Goal: Task Accomplishment & Management: Manage account settings

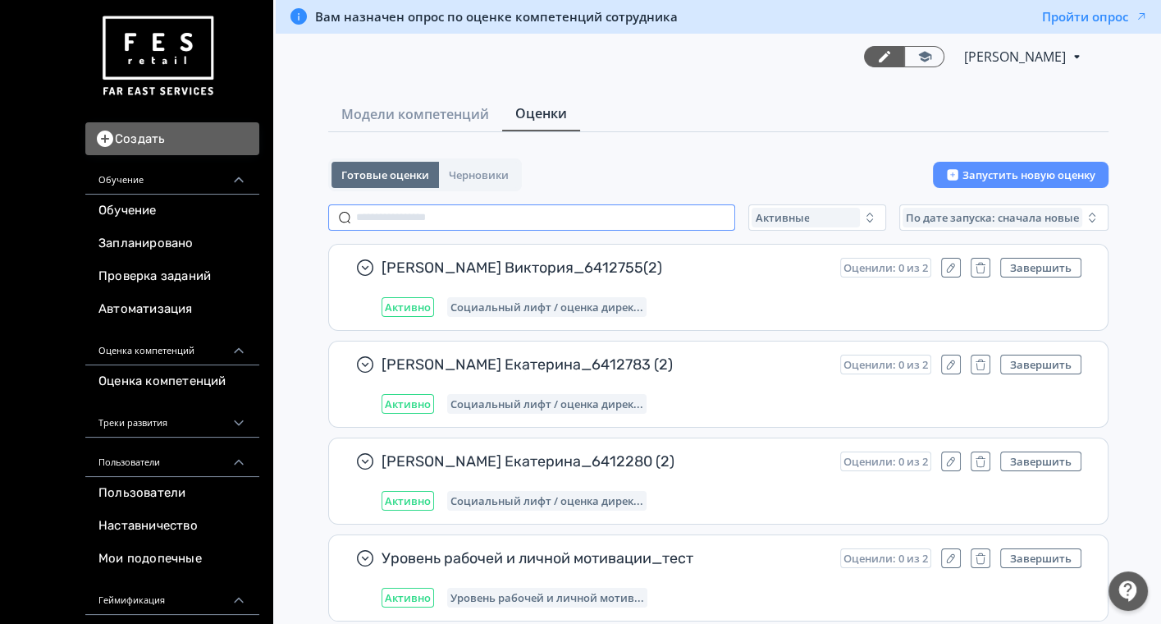
click at [403, 211] on input "text" at bounding box center [531, 217] width 407 height 26
paste input "**********"
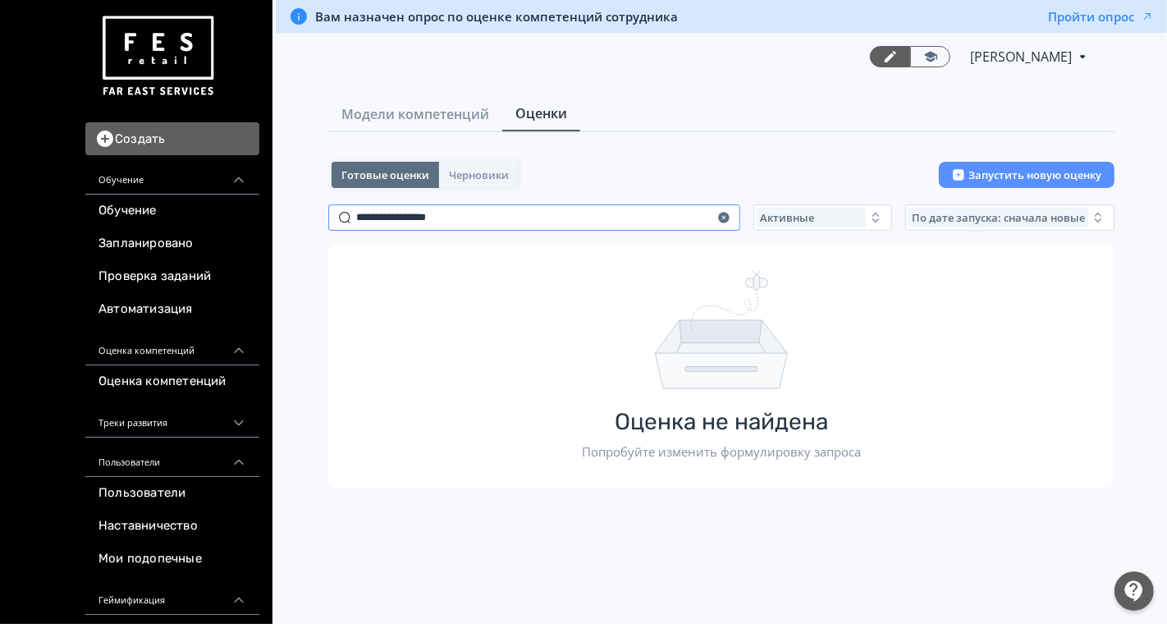
click at [397, 219] on input "**********" at bounding box center [534, 217] width 412 height 26
click at [480, 204] on input "**********" at bounding box center [534, 217] width 412 height 26
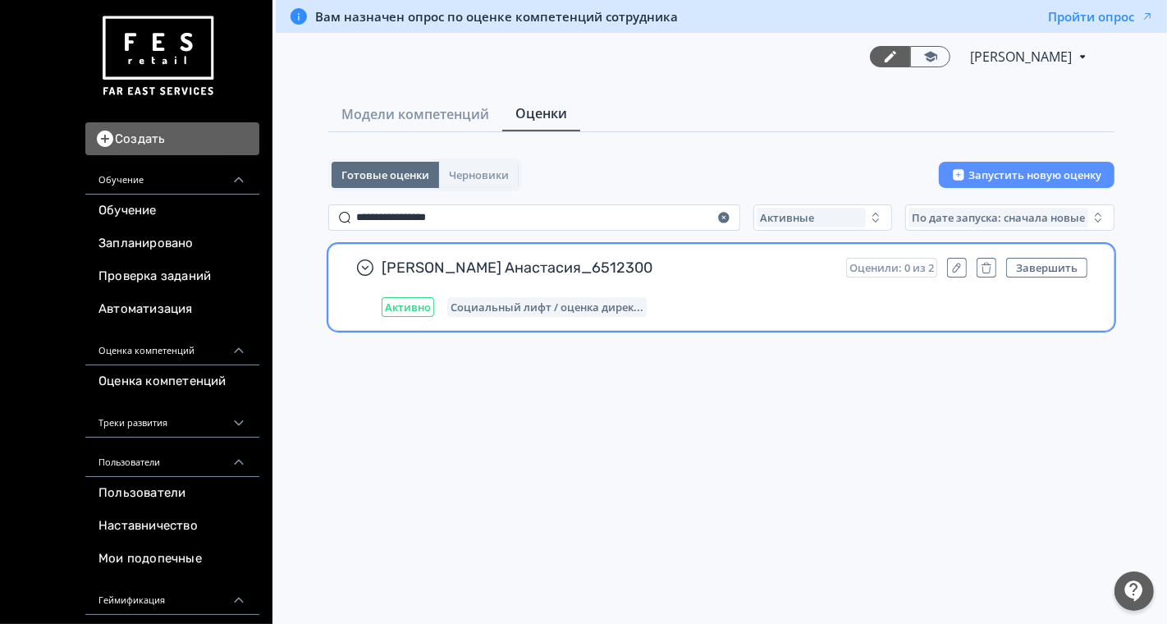
click at [776, 291] on div "[PERSON_NAME] Анастасия_6512300 Оценили: 0 из 2 Завершить Активно Социальный ли…" at bounding box center [735, 287] width 706 height 59
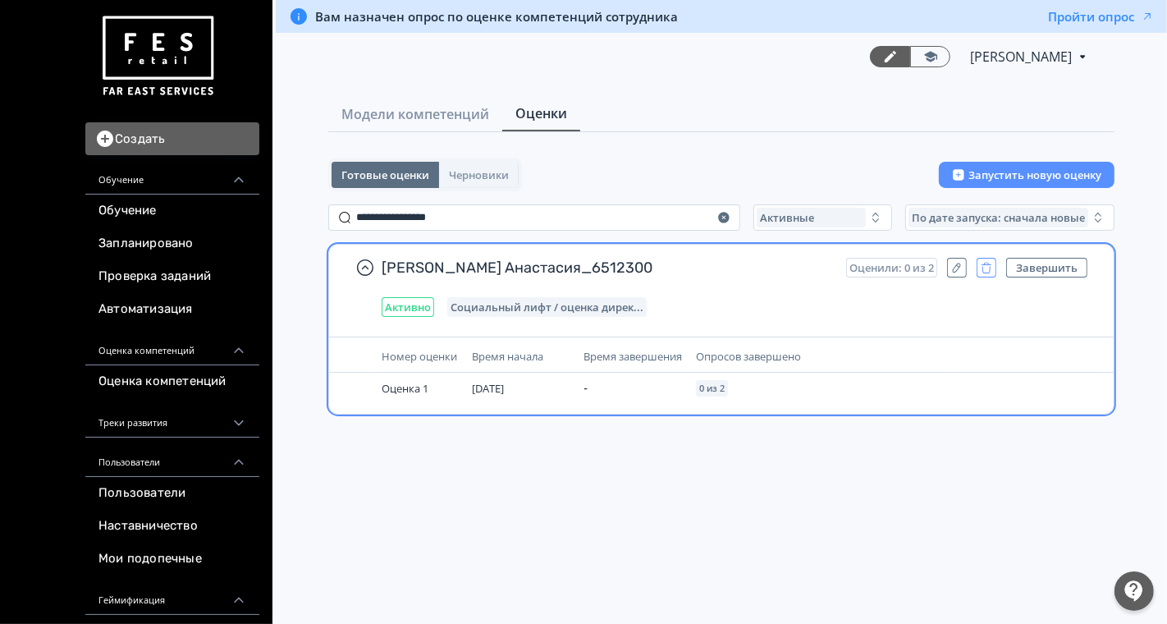
click at [989, 264] on icon "button" at bounding box center [986, 268] width 13 height 14
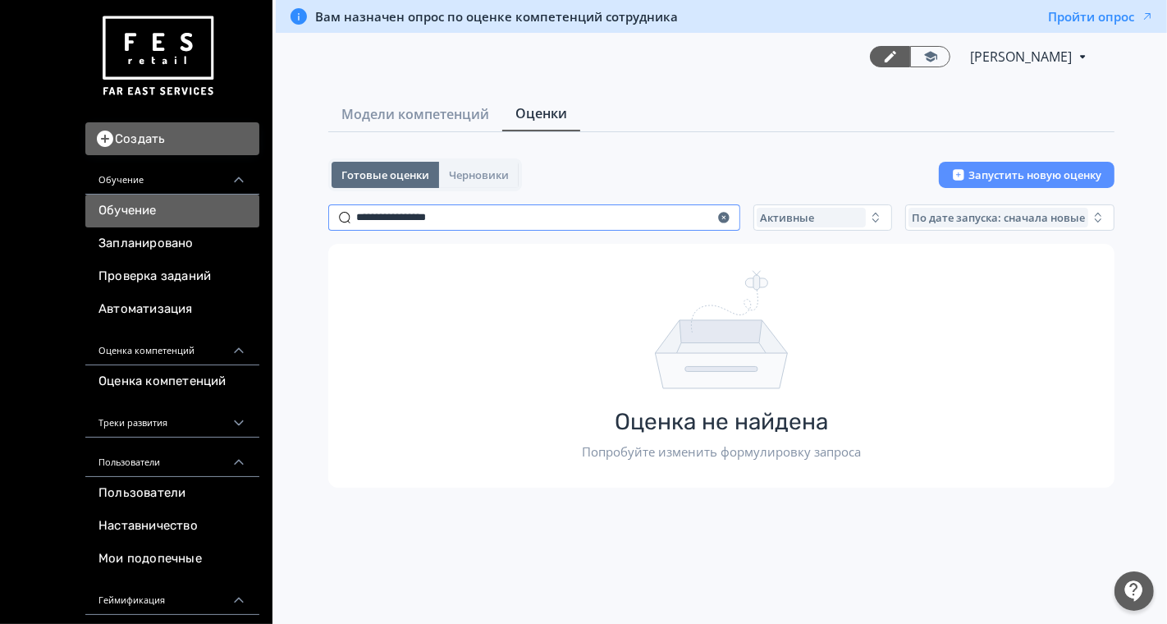
drag, startPoint x: 477, startPoint y: 219, endPoint x: 149, endPoint y: 220, distance: 328.3
click at [149, 220] on div "Создать Обучение Обучение Запланировано Проверка заданий Автоматизация Оценка к…" at bounding box center [583, 312] width 1167 height 624
paste input "text"
click at [405, 216] on input "**********" at bounding box center [534, 217] width 412 height 26
type input "*******"
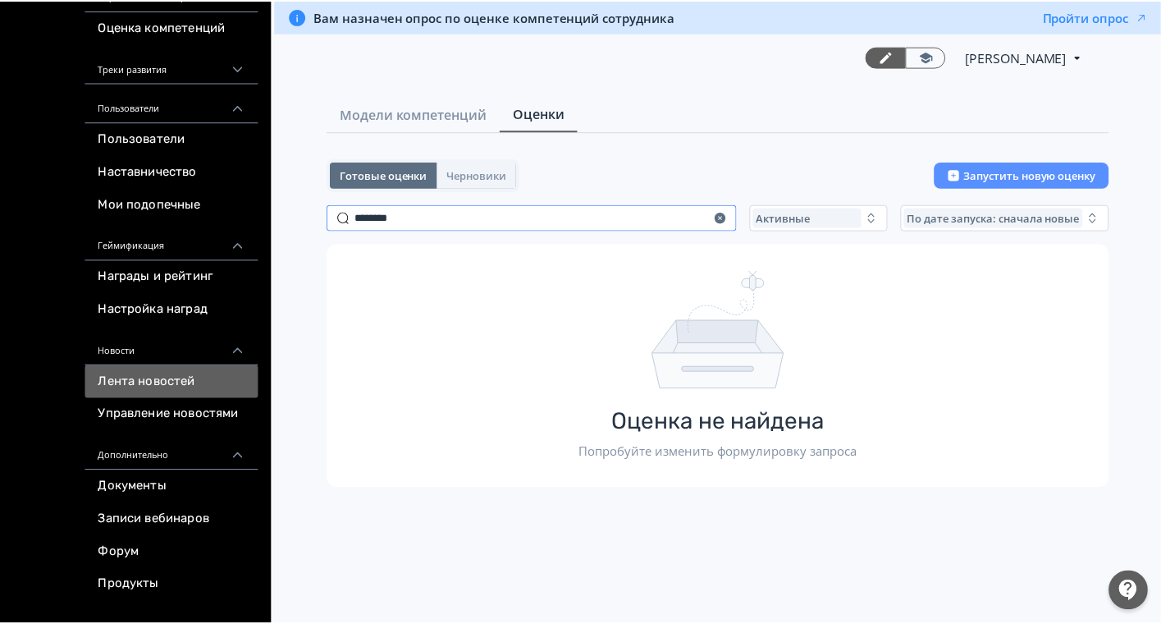
scroll to position [456, 0]
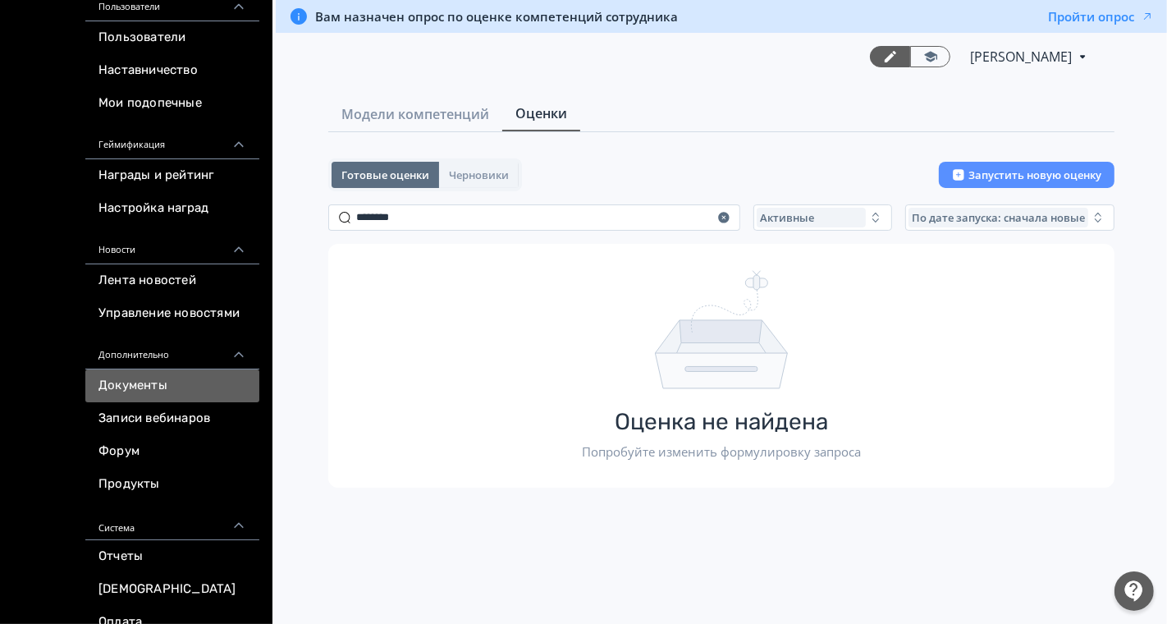
click at [156, 382] on link "Документы" at bounding box center [172, 385] width 174 height 33
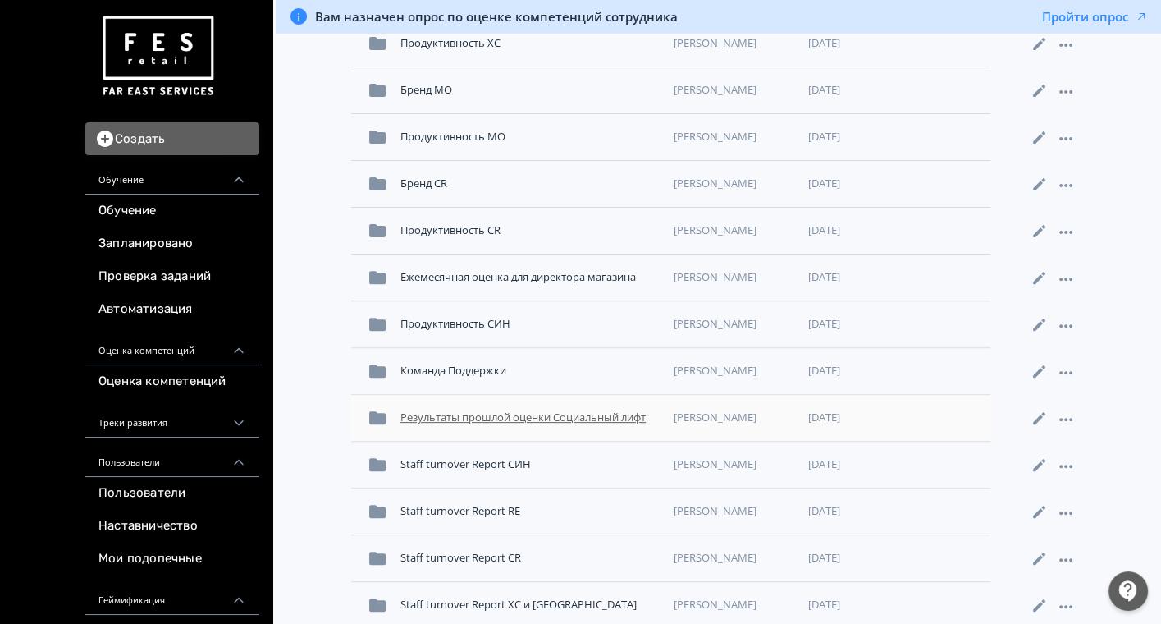
scroll to position [539, 0]
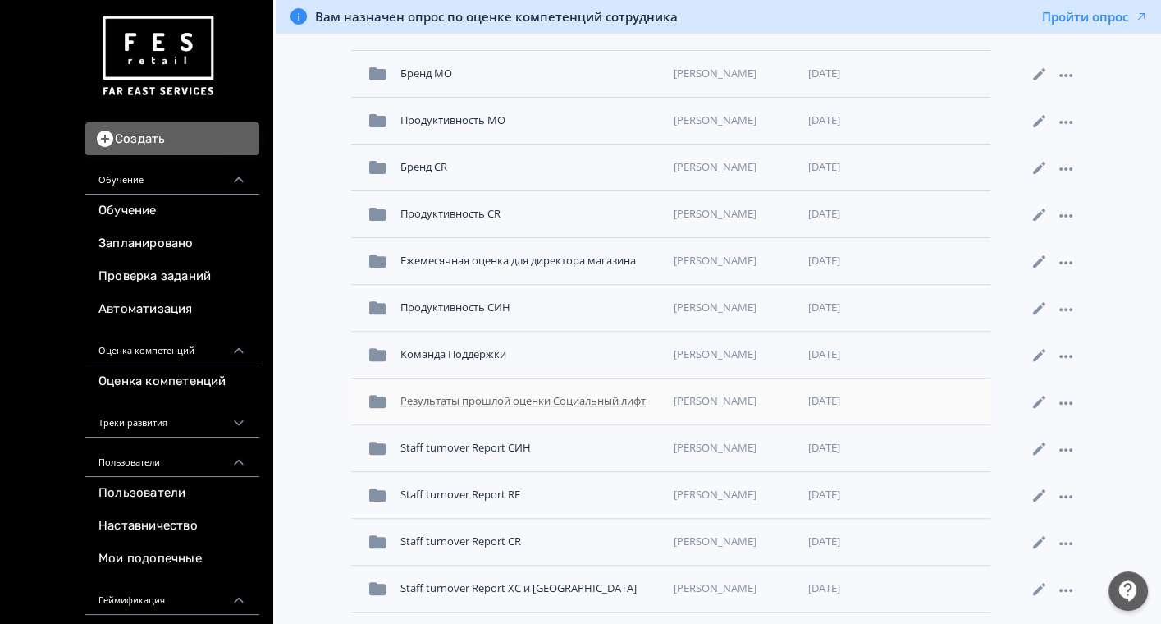
click at [492, 401] on div "Результаты прошлой оценки Социальный лифт" at bounding box center [530, 402] width 273 height 30
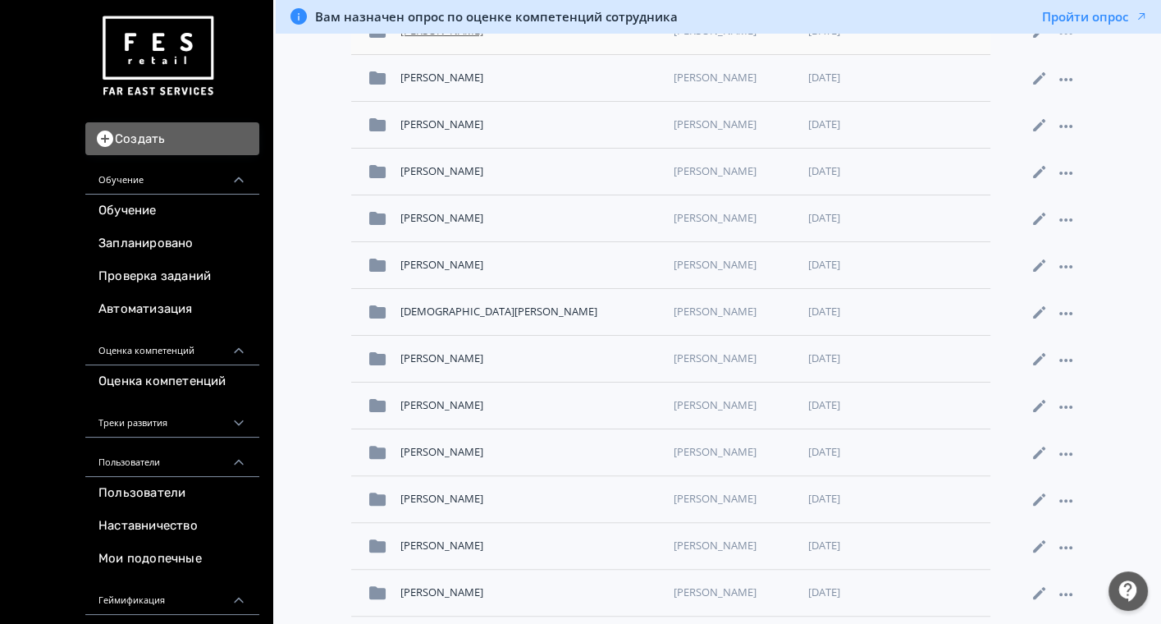
scroll to position [456, 0]
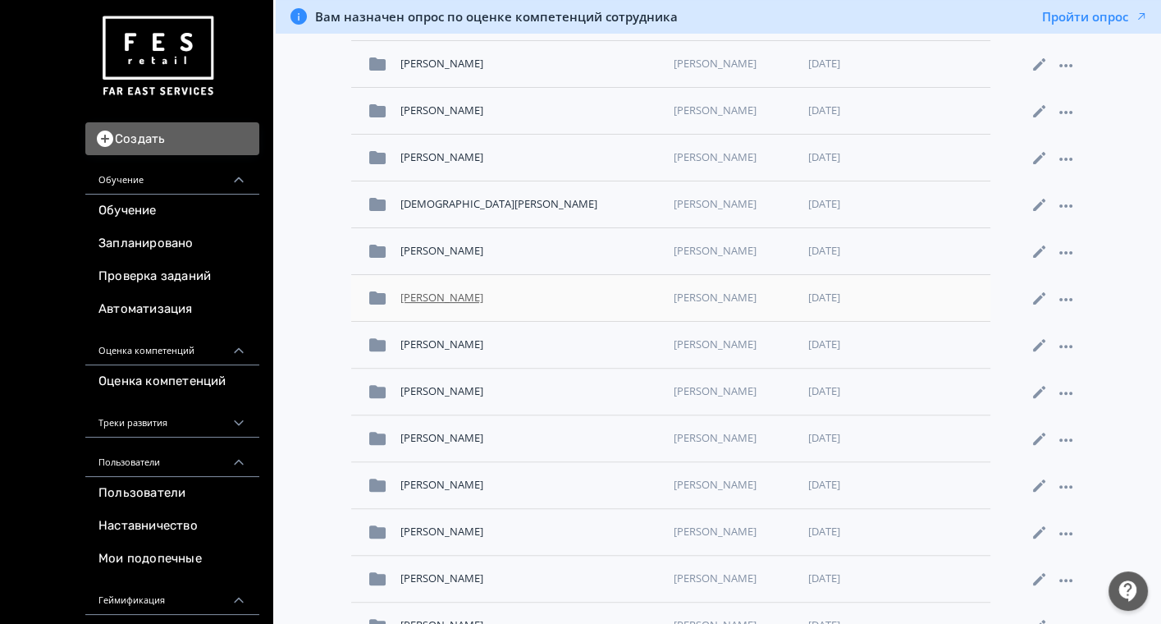
click at [469, 295] on div "[PERSON_NAME]" at bounding box center [530, 298] width 273 height 30
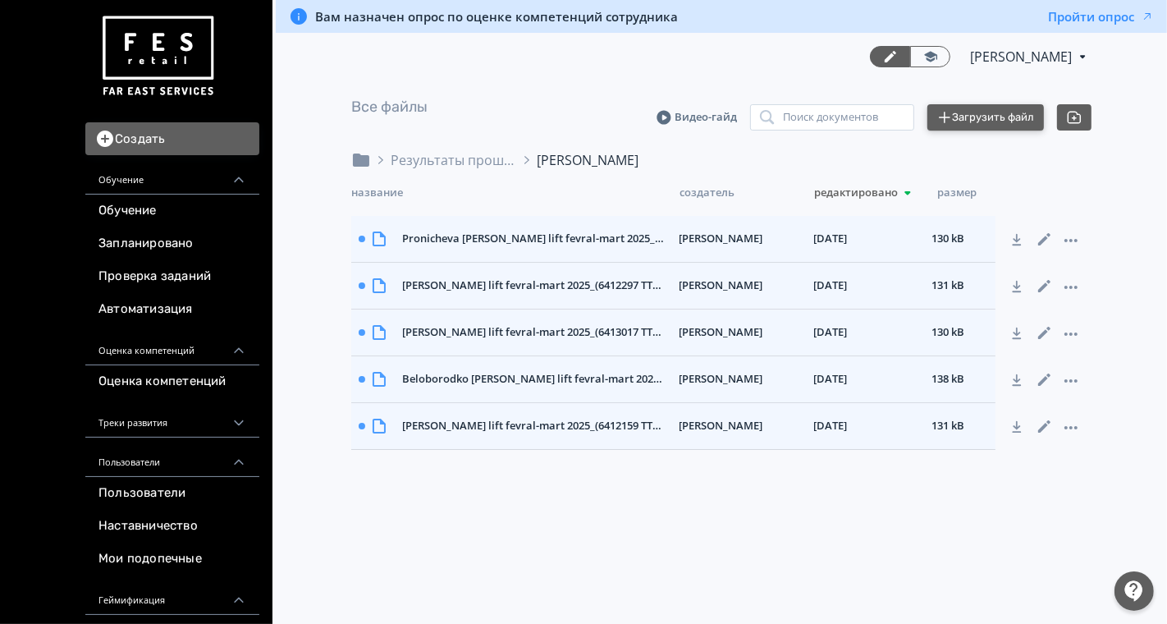
click at [994, 110] on button "Загрузить файл" at bounding box center [985, 117] width 117 height 26
click at [981, 109] on button "Загрузить файл" at bounding box center [985, 117] width 117 height 26
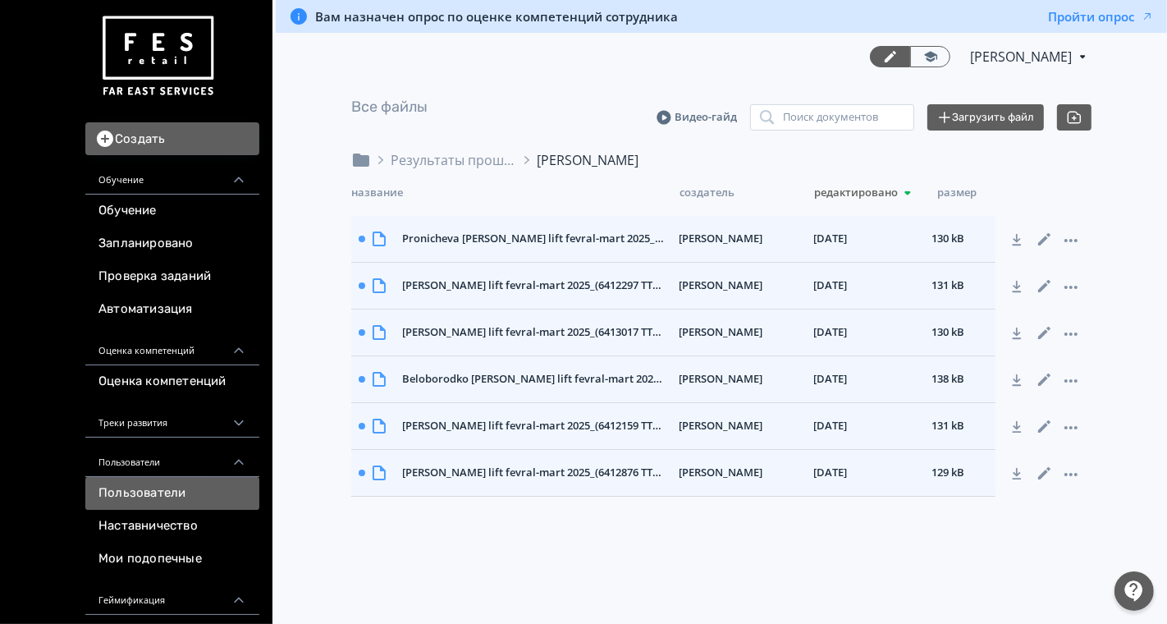
click at [172, 485] on link "Пользователи" at bounding box center [172, 493] width 174 height 33
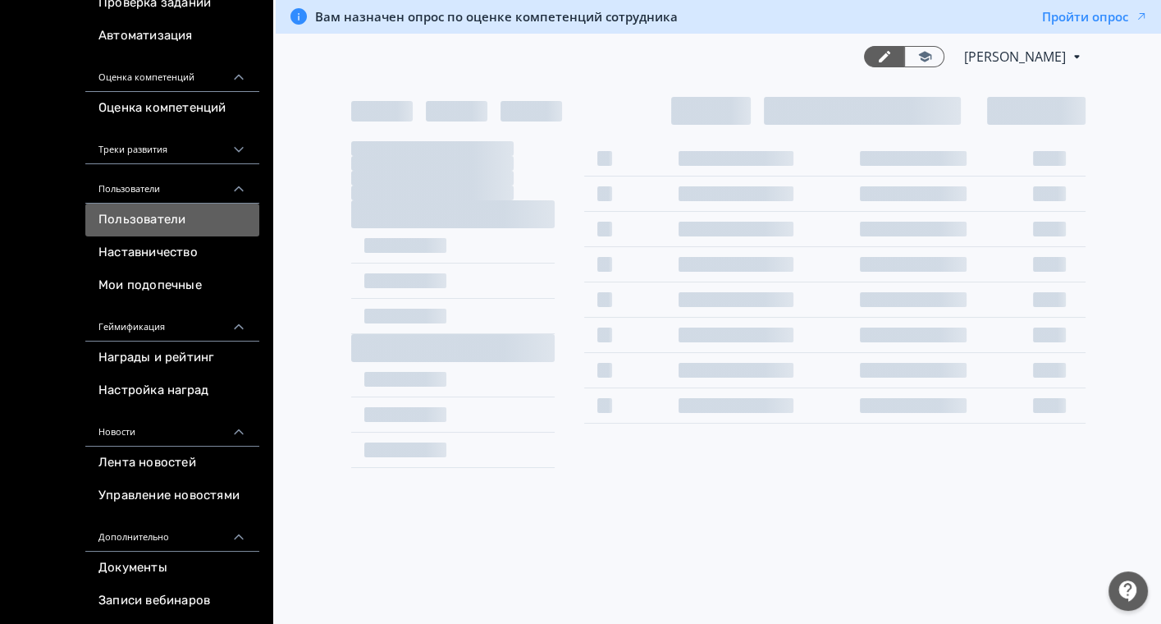
scroll to position [91, 0]
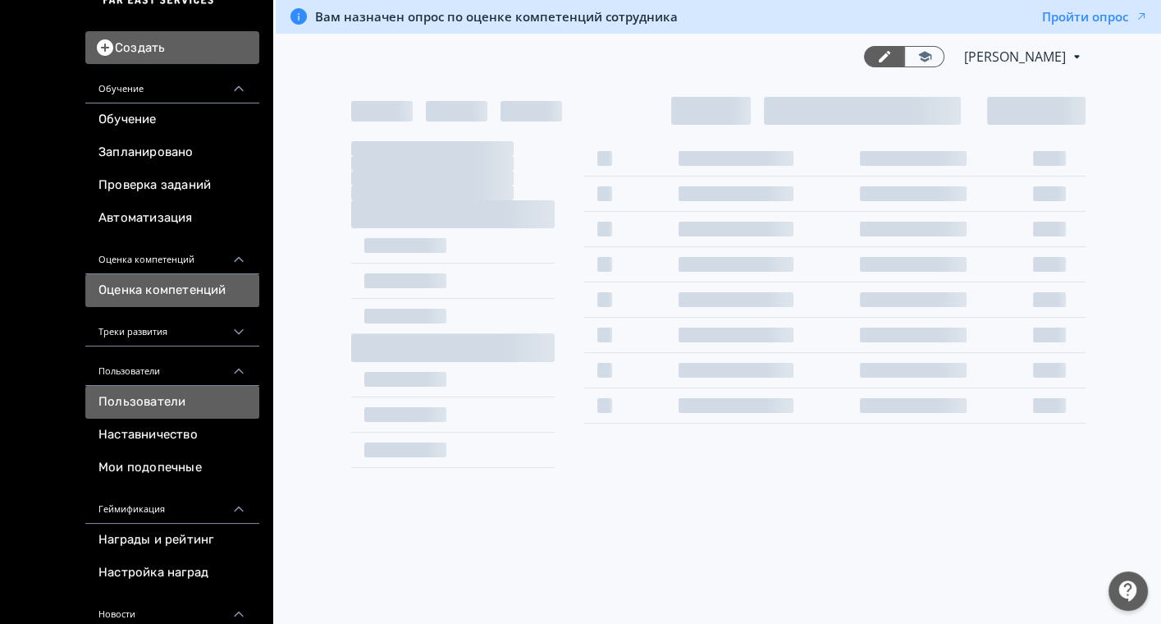
click at [189, 301] on link "Оценка компетенций" at bounding box center [172, 290] width 174 height 33
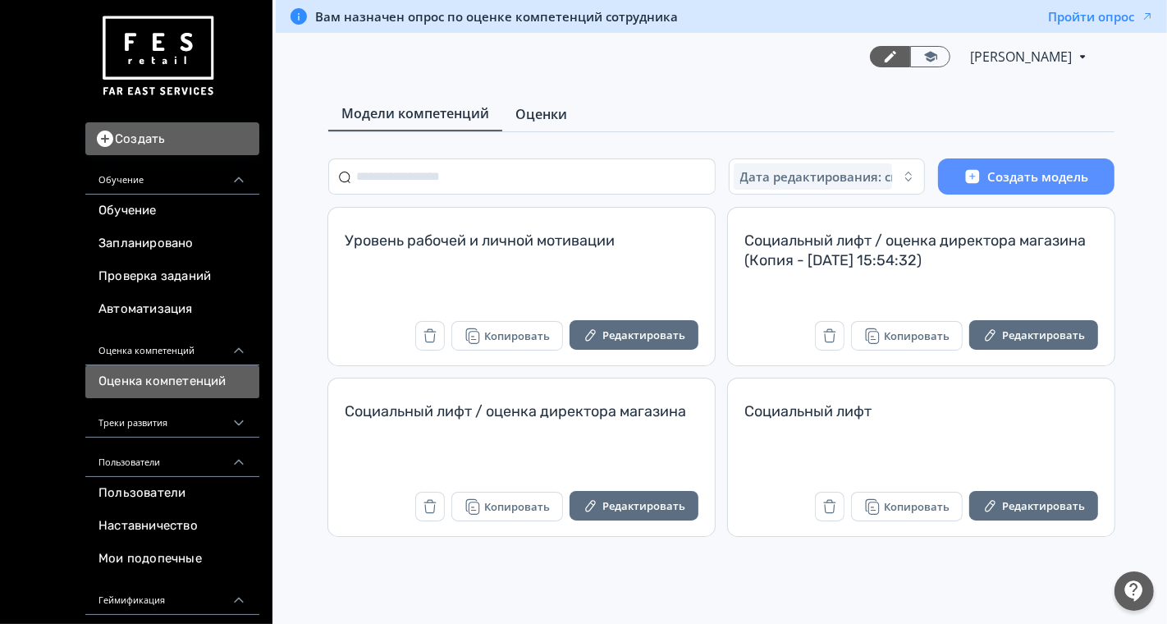
click at [553, 110] on span "Оценки" at bounding box center [541, 114] width 52 height 20
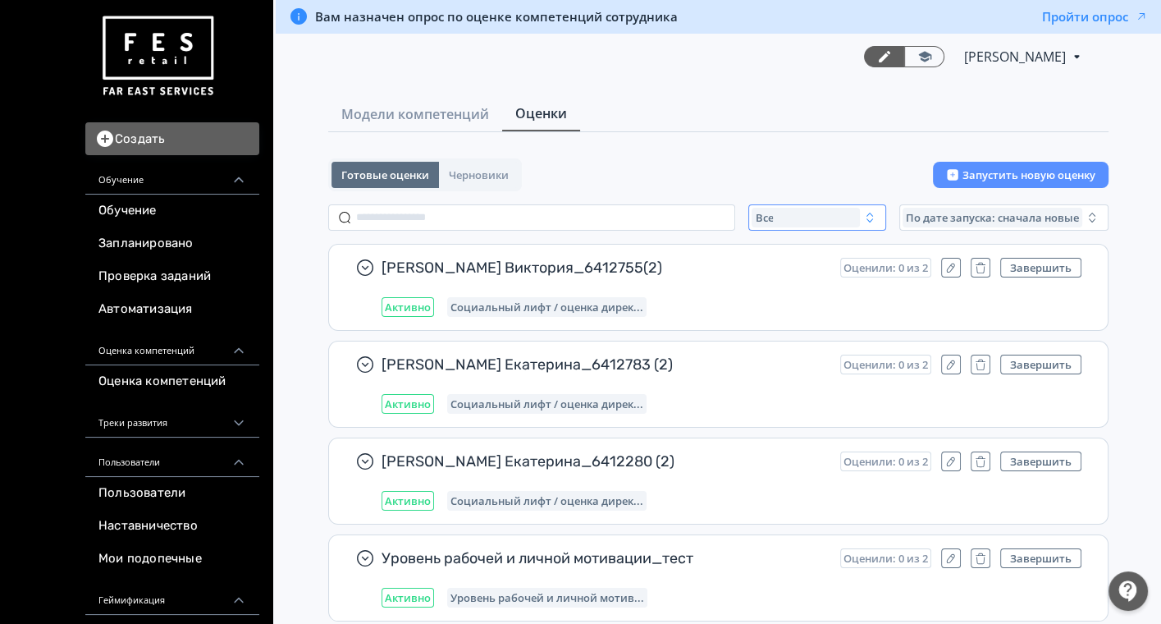
click at [815, 218] on div "Все" at bounding box center [806, 218] width 108 height 20
click at [790, 272] on button "Активные" at bounding box center [913, 285] width 287 height 30
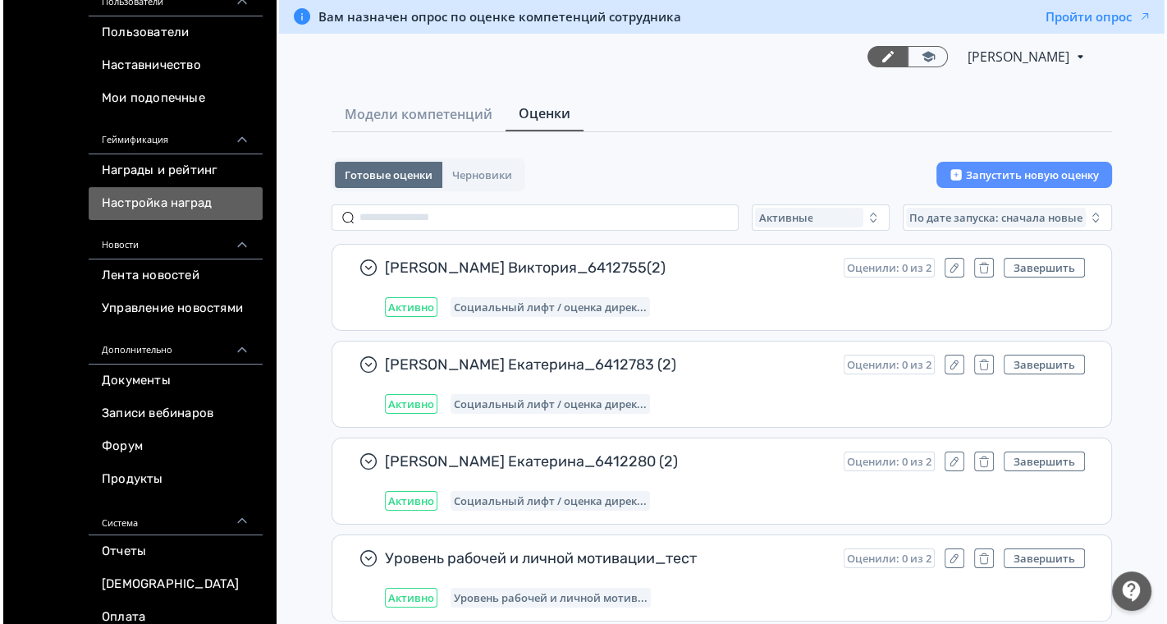
scroll to position [542, 0]
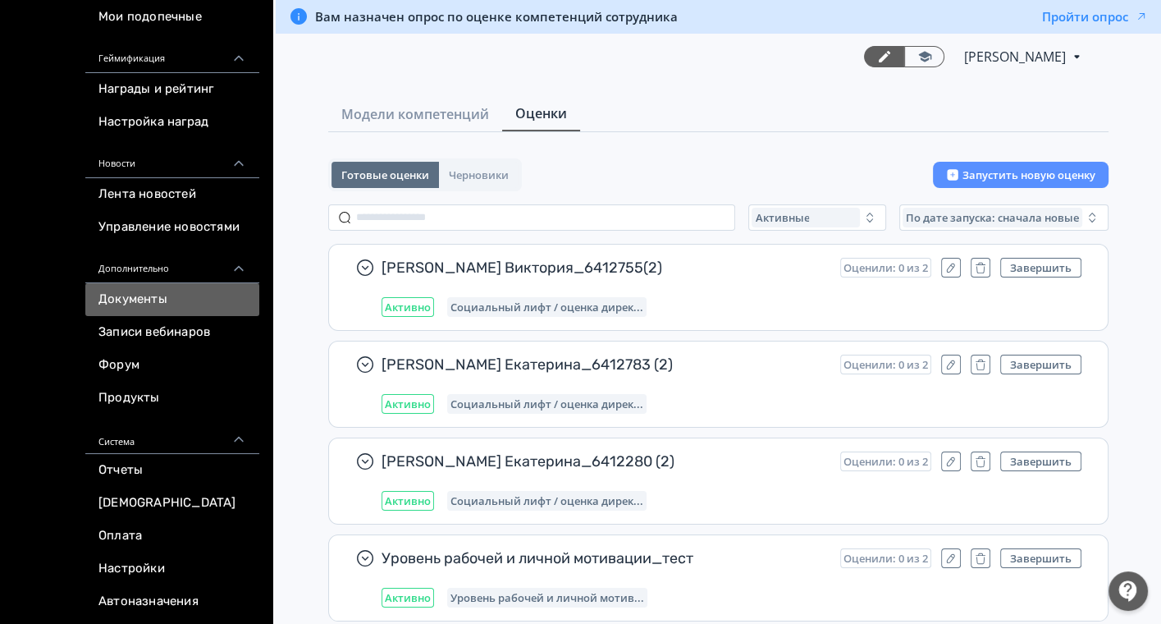
click at [157, 305] on link "Документы" at bounding box center [172, 299] width 174 height 33
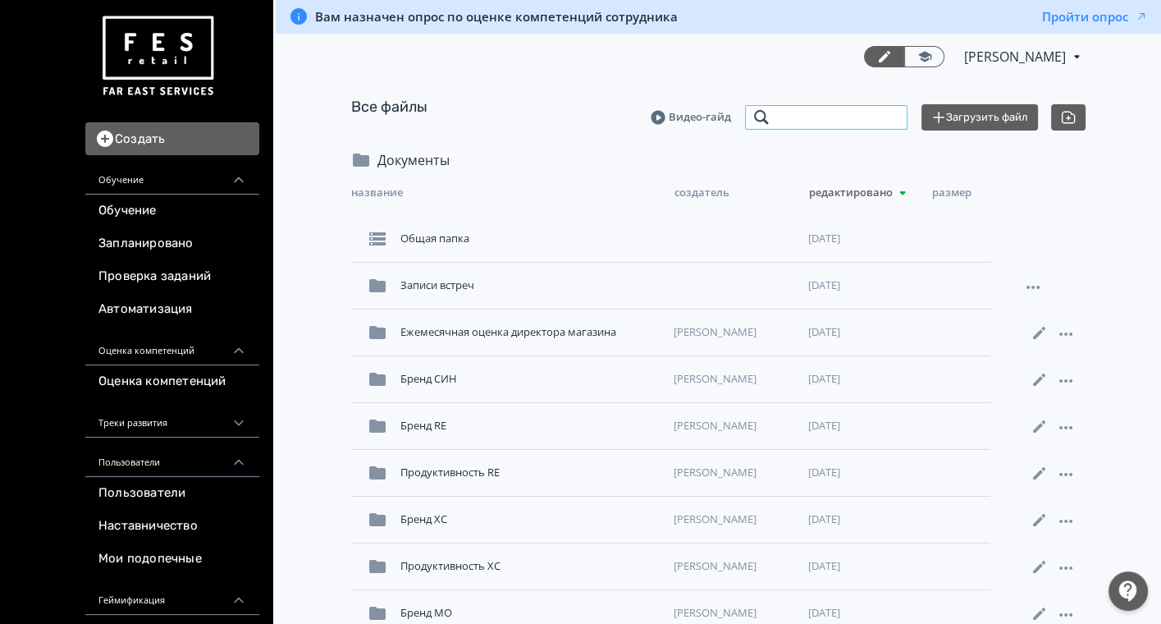
click at [800, 117] on input "search" at bounding box center [826, 117] width 164 height 26
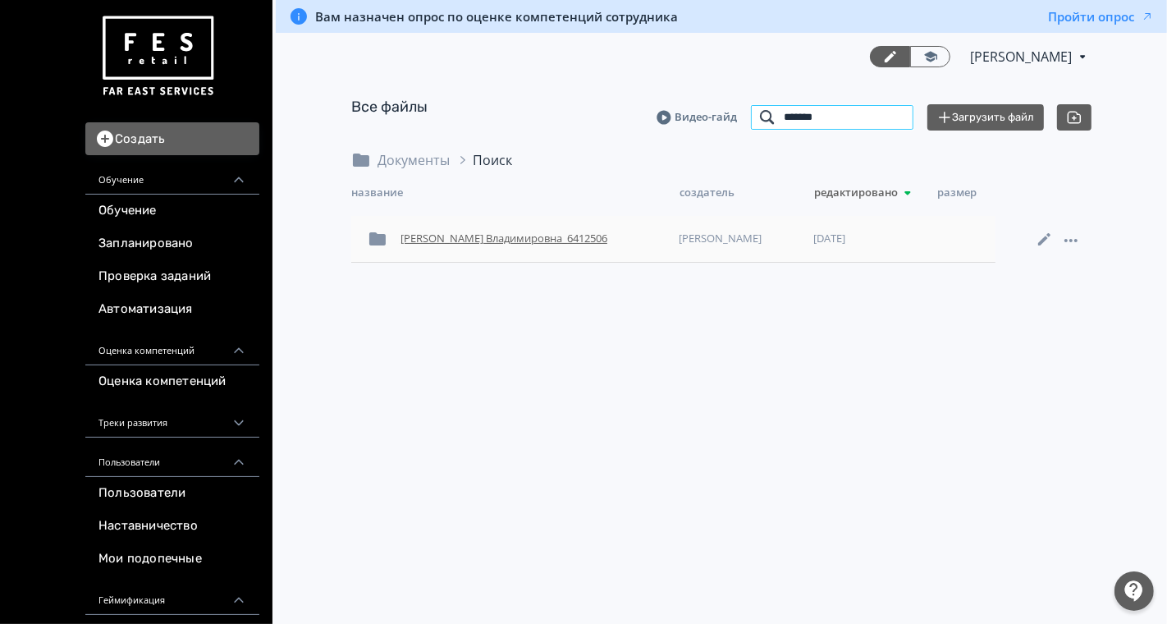
type input "*******"
click at [511, 235] on div "[PERSON_NAME] Владимировна_6412506" at bounding box center [533, 239] width 278 height 30
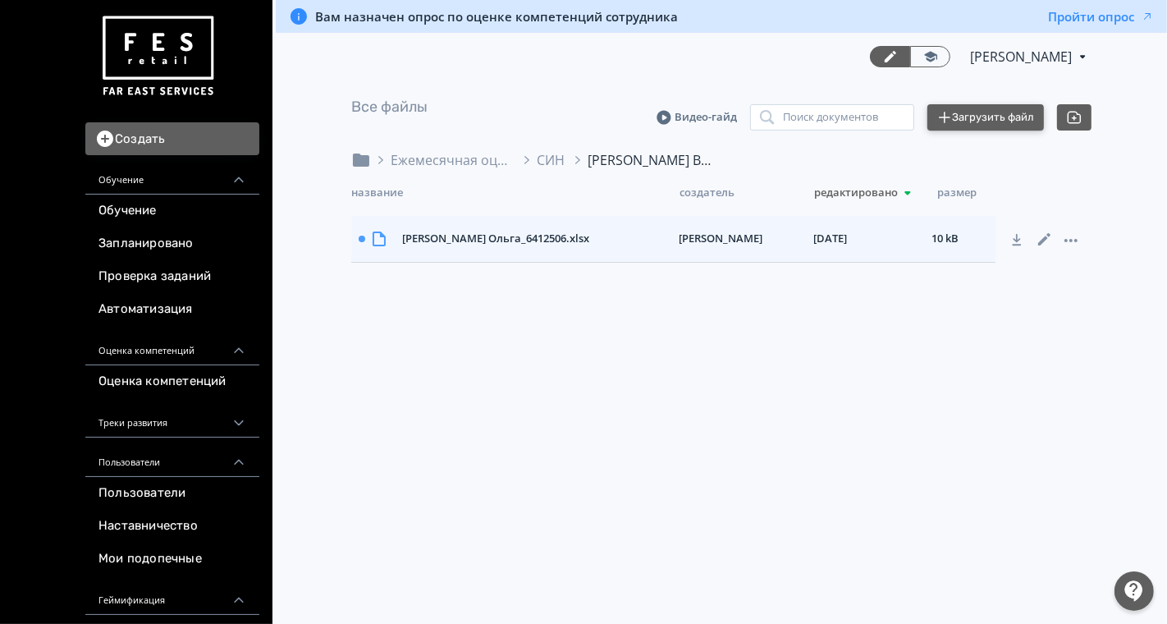
click at [999, 119] on button "Загрузить файл" at bounding box center [985, 117] width 117 height 26
click at [479, 162] on div "Ежемесячная оценка для директора магазина" at bounding box center [452, 160] width 123 height 20
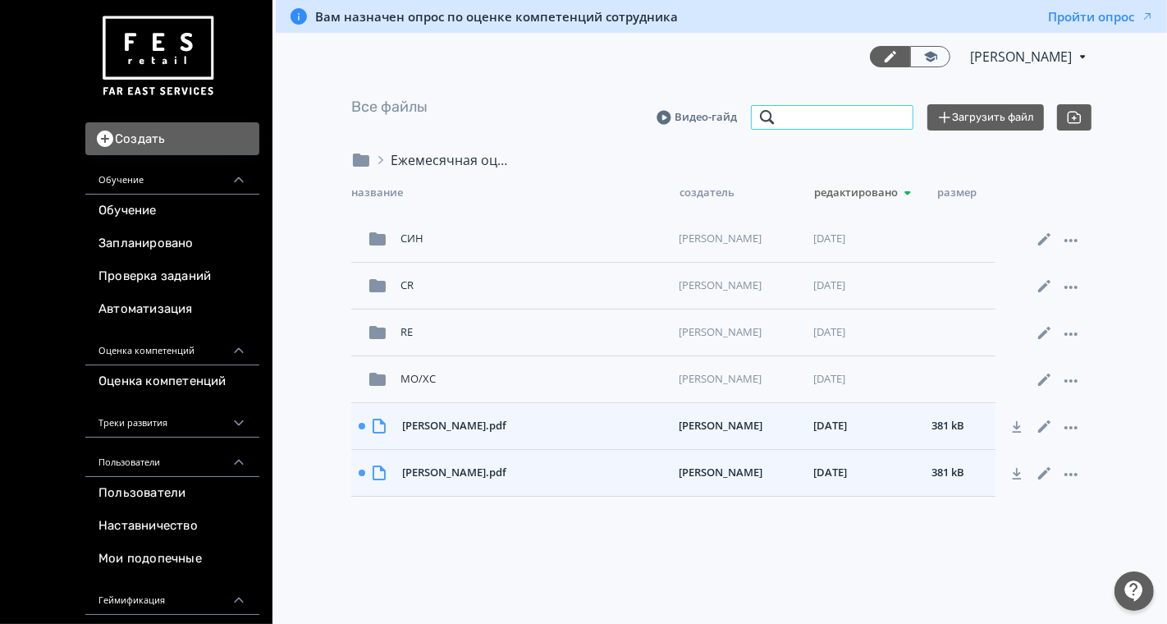
click at [798, 112] on input "search" at bounding box center [832, 117] width 164 height 26
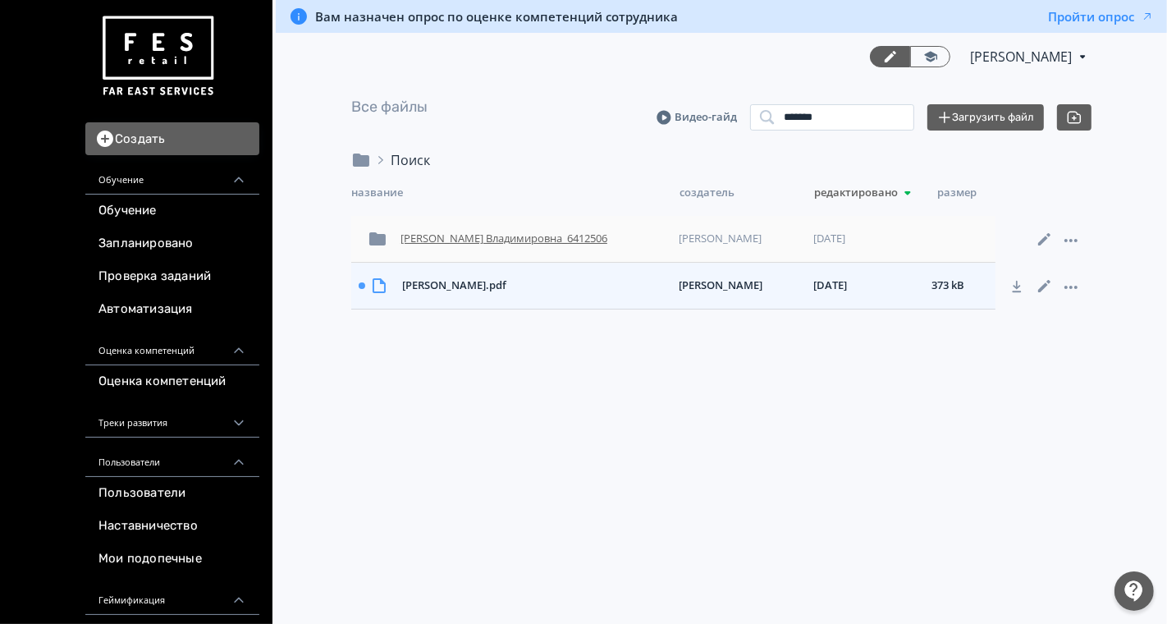
click at [470, 242] on div "[PERSON_NAME] Владимировна_6412506" at bounding box center [533, 239] width 278 height 30
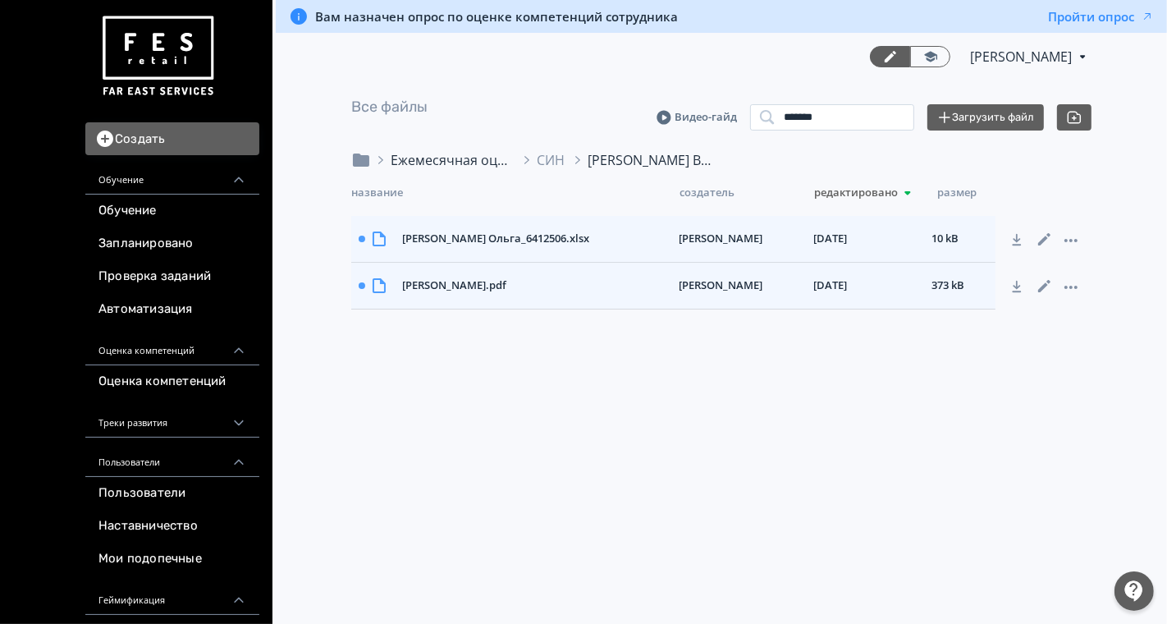
click at [431, 165] on div "Ежемесячная оценка для директора магазина" at bounding box center [452, 160] width 123 height 20
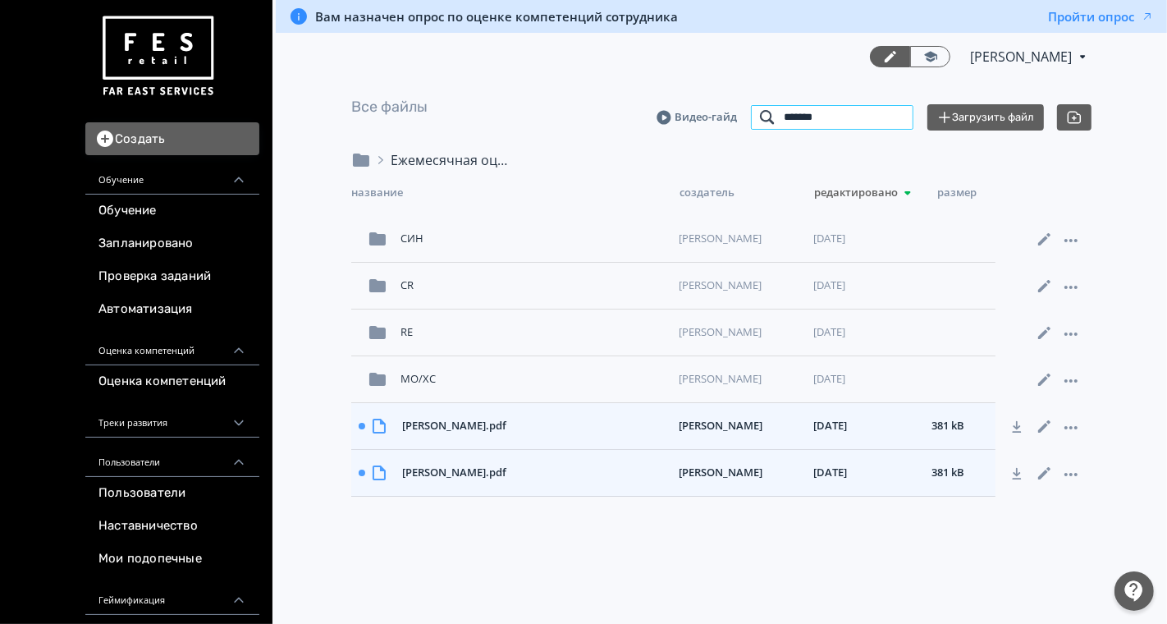
drag, startPoint x: 854, startPoint y: 115, endPoint x: 638, endPoint y: 115, distance: 215.9
click at [638, 115] on div "Все файлы Видео-гайд ******* Поиск документов Загрузить файл" at bounding box center [721, 117] width 740 height 40
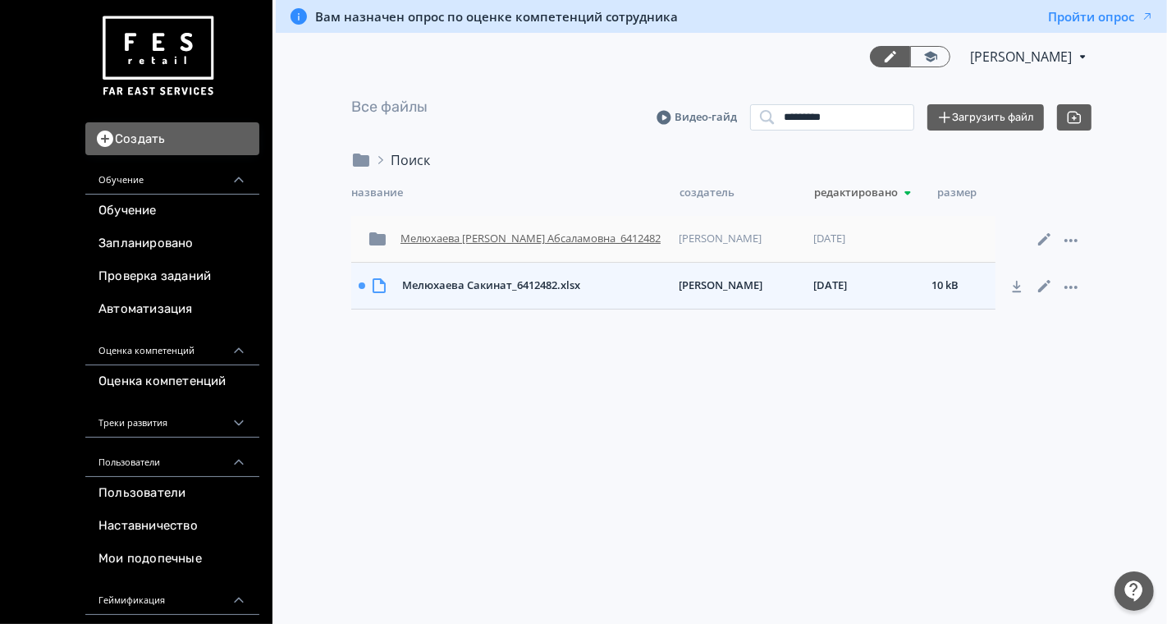
click at [466, 244] on div "Мелюхаева [PERSON_NAME] Абсаламовна_6412482" at bounding box center [533, 239] width 278 height 30
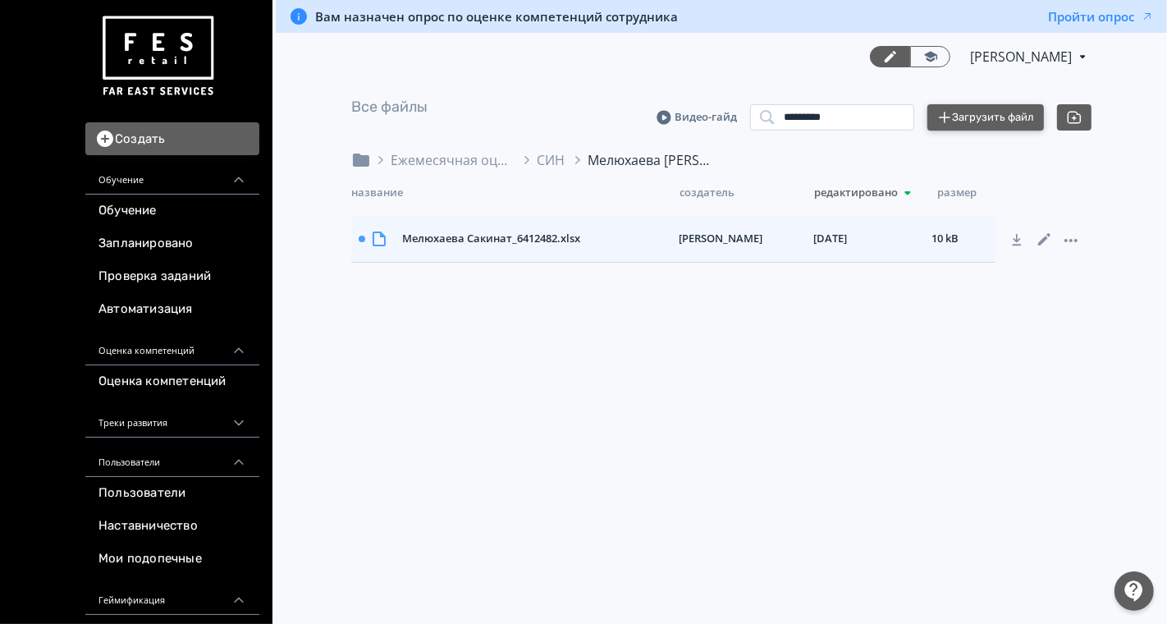
click at [993, 110] on button "Загрузить файл" at bounding box center [985, 117] width 117 height 26
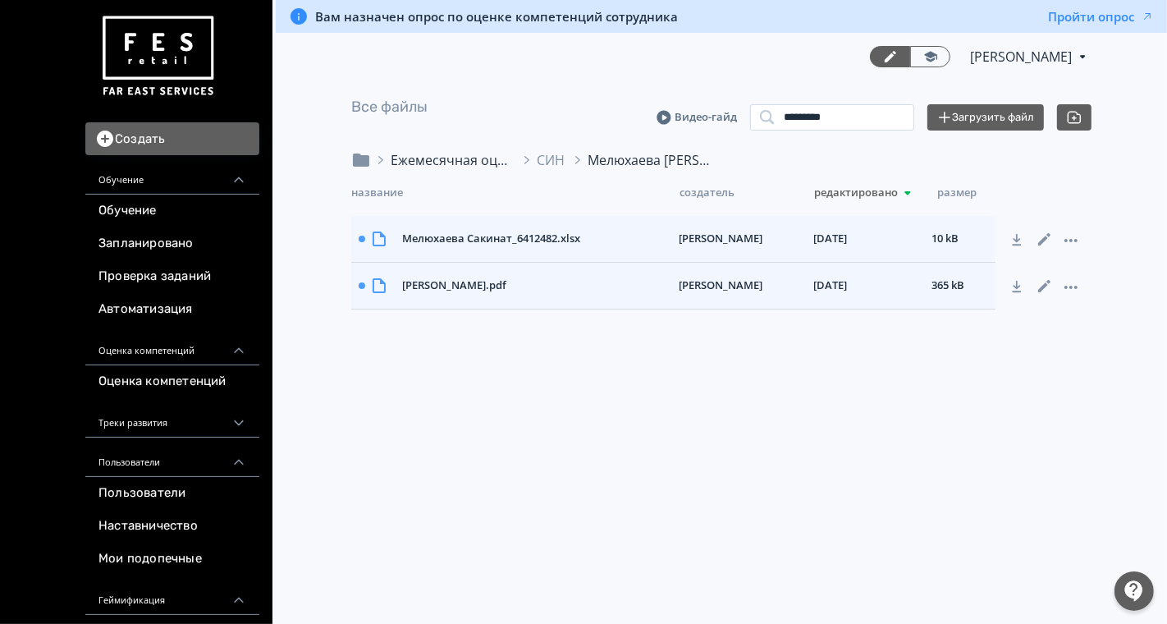
click at [471, 158] on div "Ежемесячная оценка для директора магазина" at bounding box center [452, 160] width 123 height 20
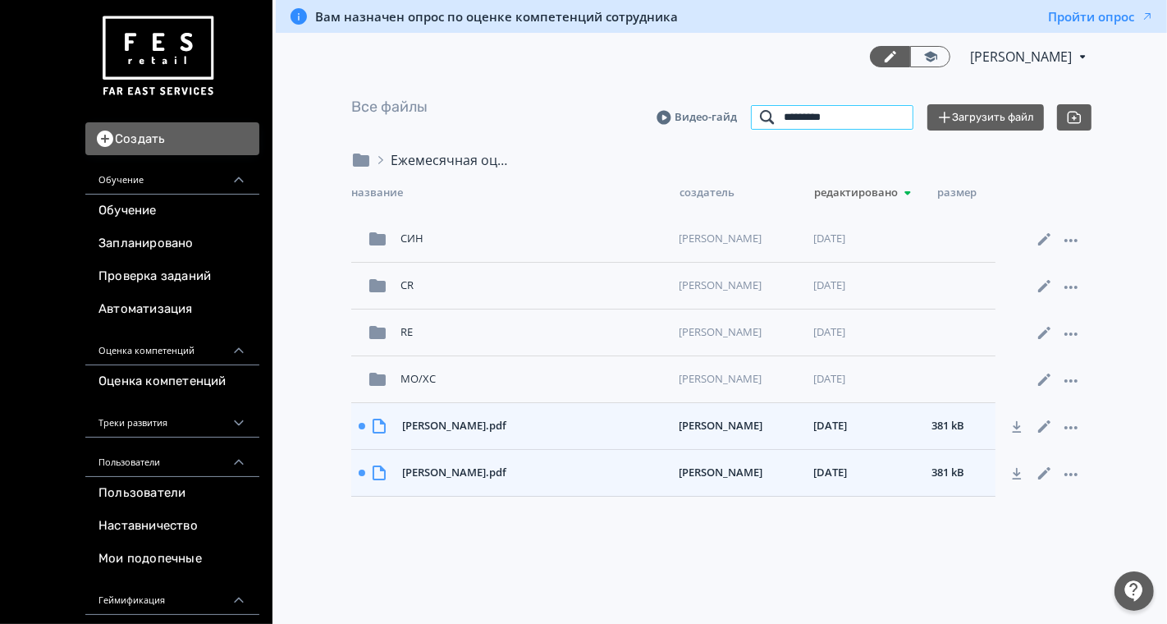
drag, startPoint x: 749, startPoint y: 110, endPoint x: 696, endPoint y: 96, distance: 54.3
click at [698, 100] on div "Все файлы Видео-гайд ********* Поиск документов Загрузить файл" at bounding box center [721, 117] width 740 height 40
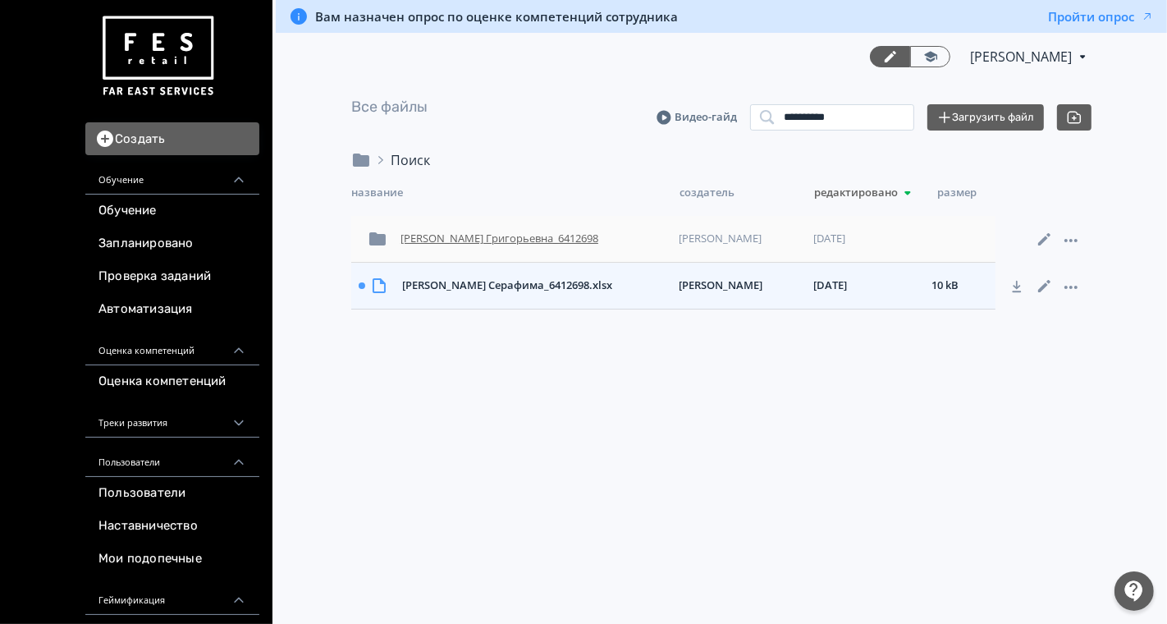
click at [544, 235] on div "[PERSON_NAME] Григорьевна_6412698" at bounding box center [533, 239] width 278 height 30
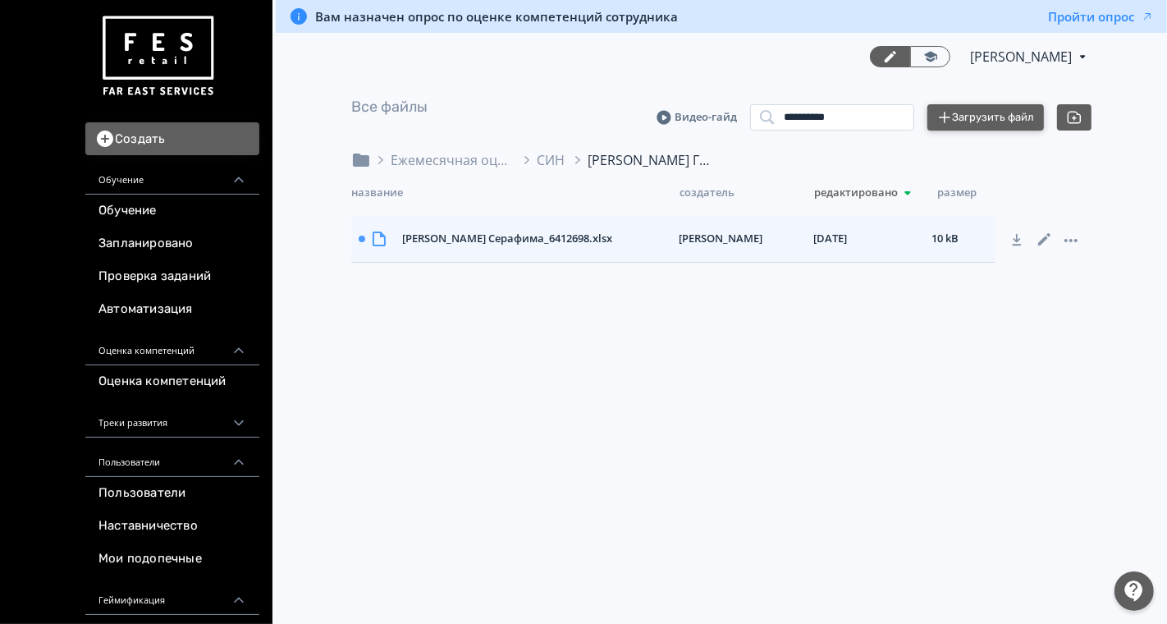
click at [989, 126] on button "Загрузить файл" at bounding box center [985, 117] width 117 height 26
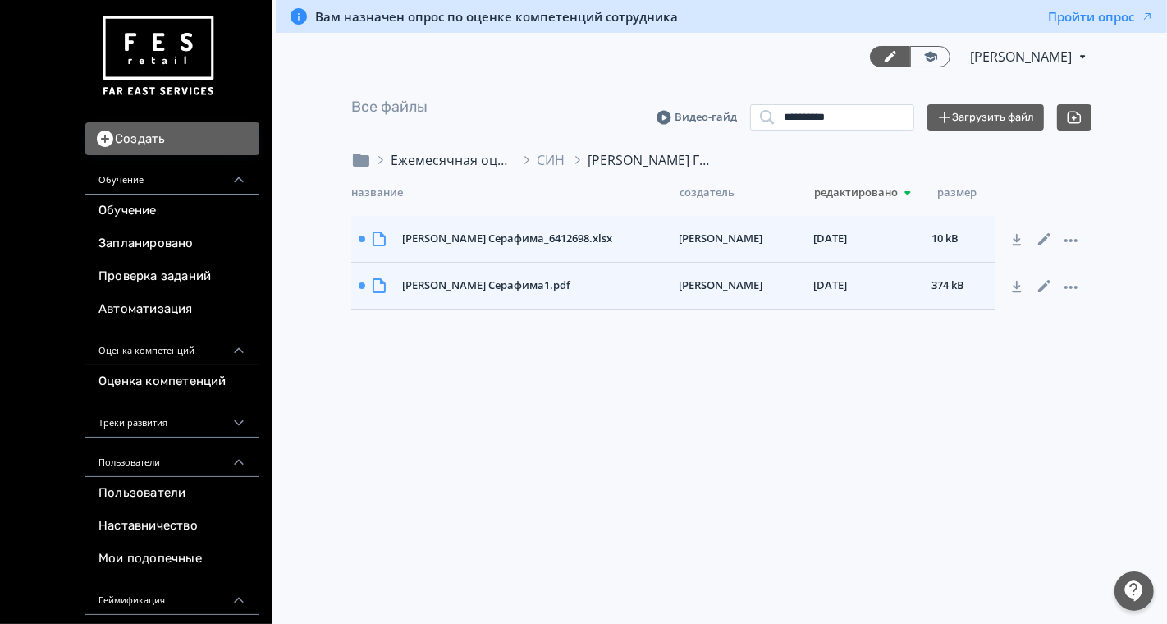
click at [463, 166] on div "Ежемесячная оценка для директора магазина" at bounding box center [452, 160] width 123 height 20
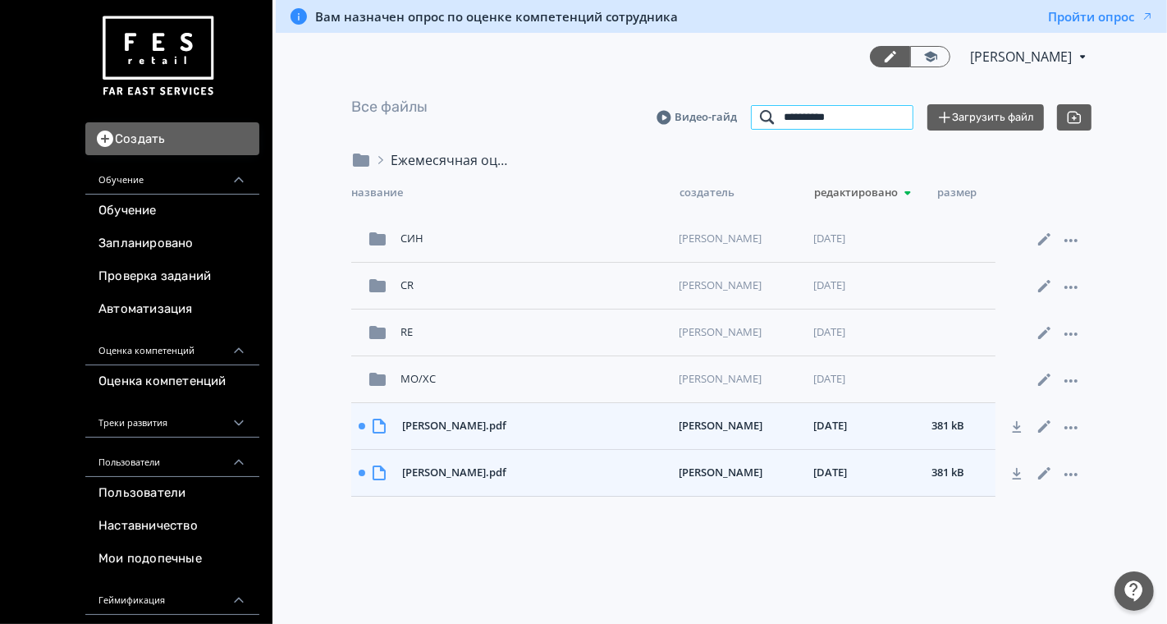
drag, startPoint x: 855, startPoint y: 121, endPoint x: 698, endPoint y: 112, distance: 157.0
click at [698, 112] on div "Видео-гайд ********* Поиск документов Загрузить файл" at bounding box center [874, 117] width 435 height 26
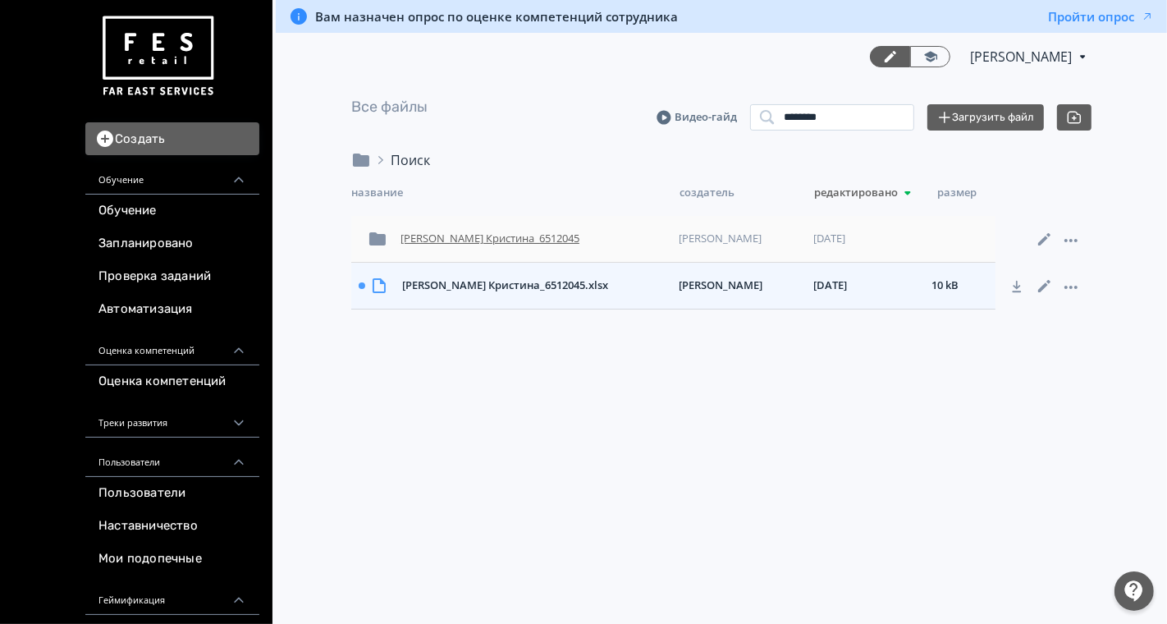
click at [494, 236] on div "[PERSON_NAME] Кристина_6512045" at bounding box center [533, 239] width 278 height 30
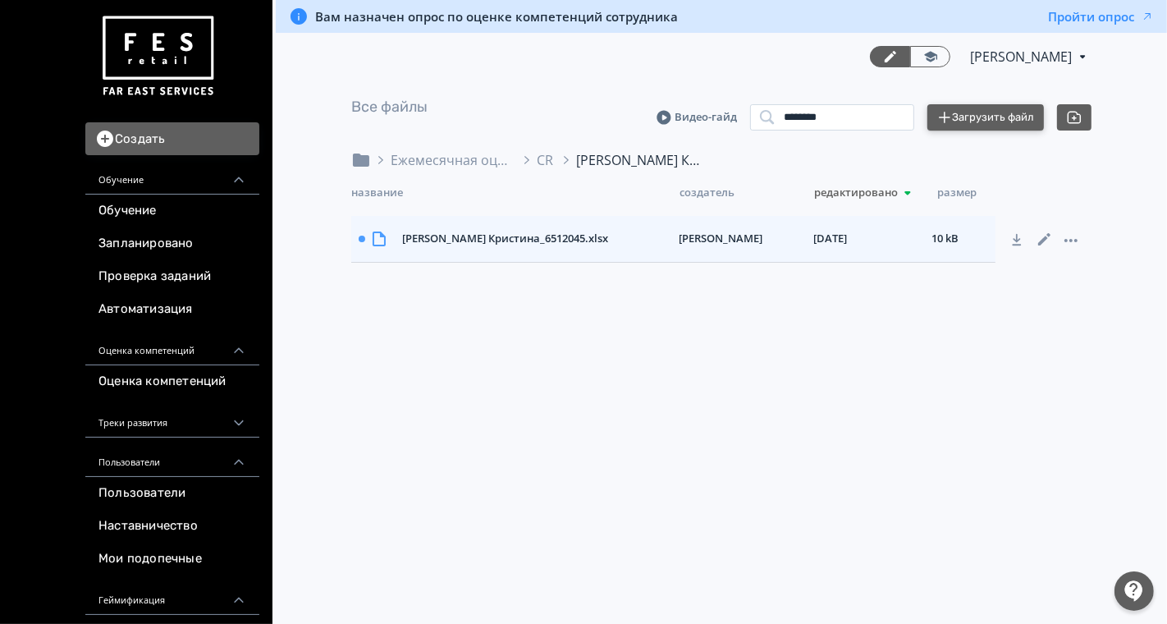
click at [970, 119] on button "Загрузить файл" at bounding box center [985, 117] width 117 height 26
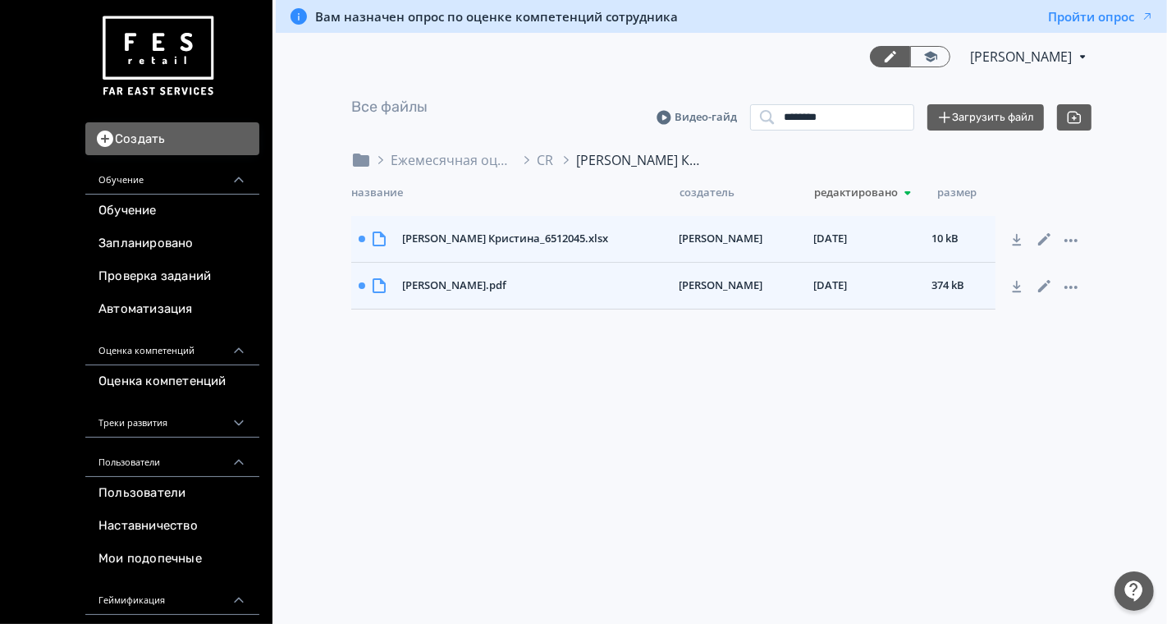
click at [368, 514] on div "Вам назначен опрос по оценке компетенций сотрудника Пройти опрос [PERSON_NAME] …" at bounding box center [721, 312] width 891 height 624
click at [466, 161] on div "Ежемесячная оценка для директора магазина" at bounding box center [452, 160] width 123 height 20
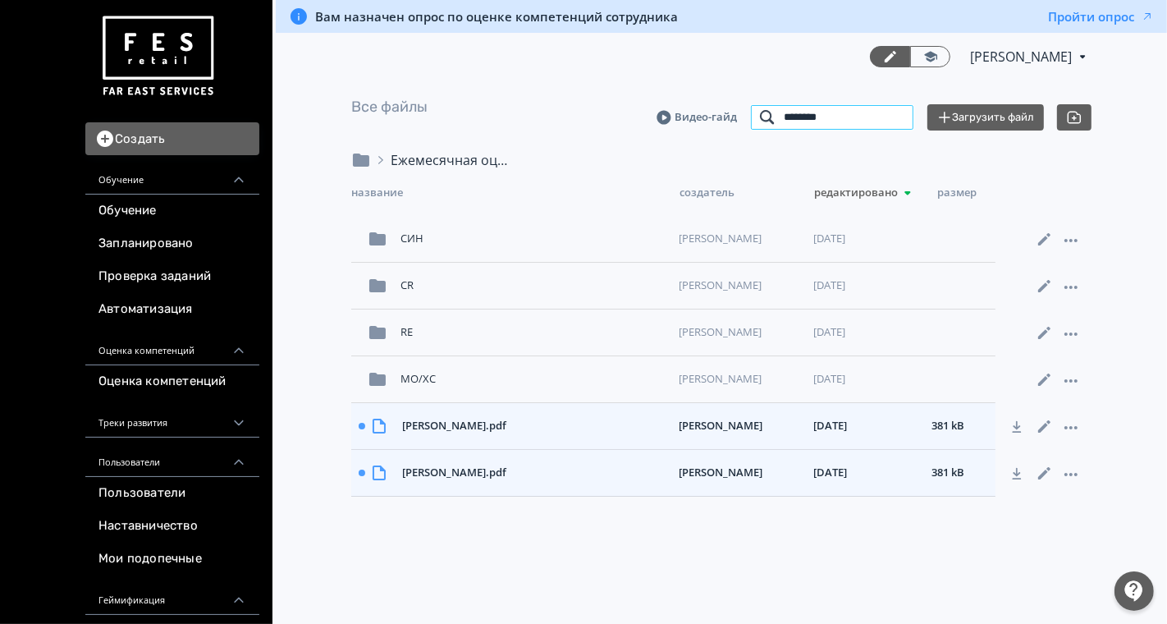
drag, startPoint x: 785, startPoint y: 117, endPoint x: 728, endPoint y: 114, distance: 57.5
click at [728, 114] on div "Видео-гайд ******** Поиск документов Загрузить файл" at bounding box center [874, 117] width 435 height 26
type input "**********"
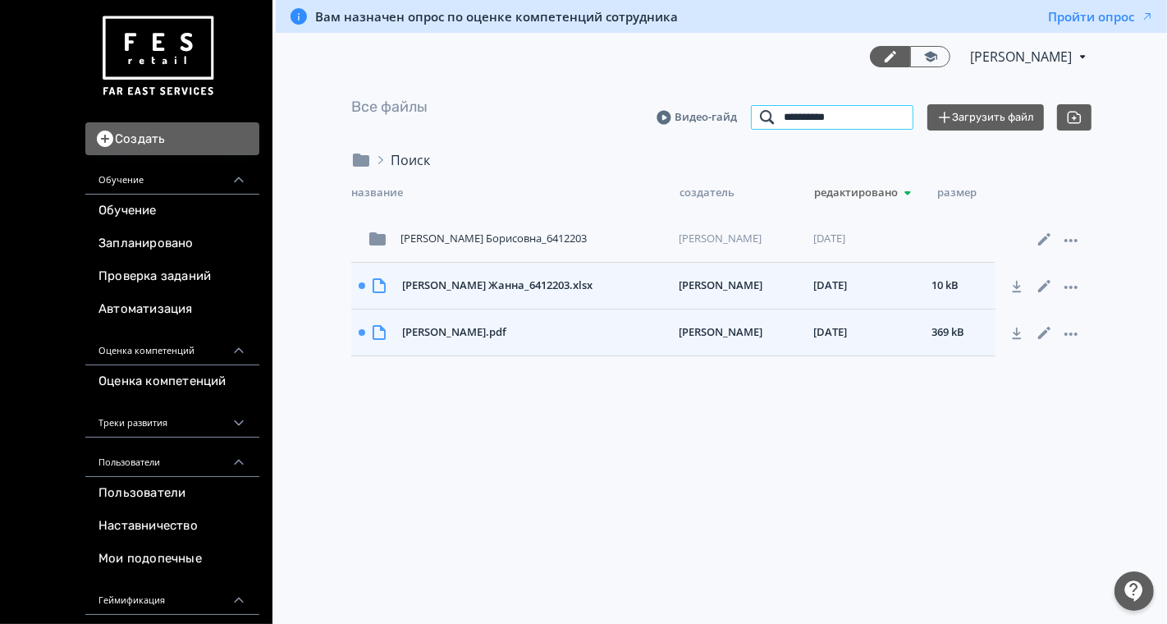
click at [900, 117] on input "**********" at bounding box center [832, 117] width 164 height 26
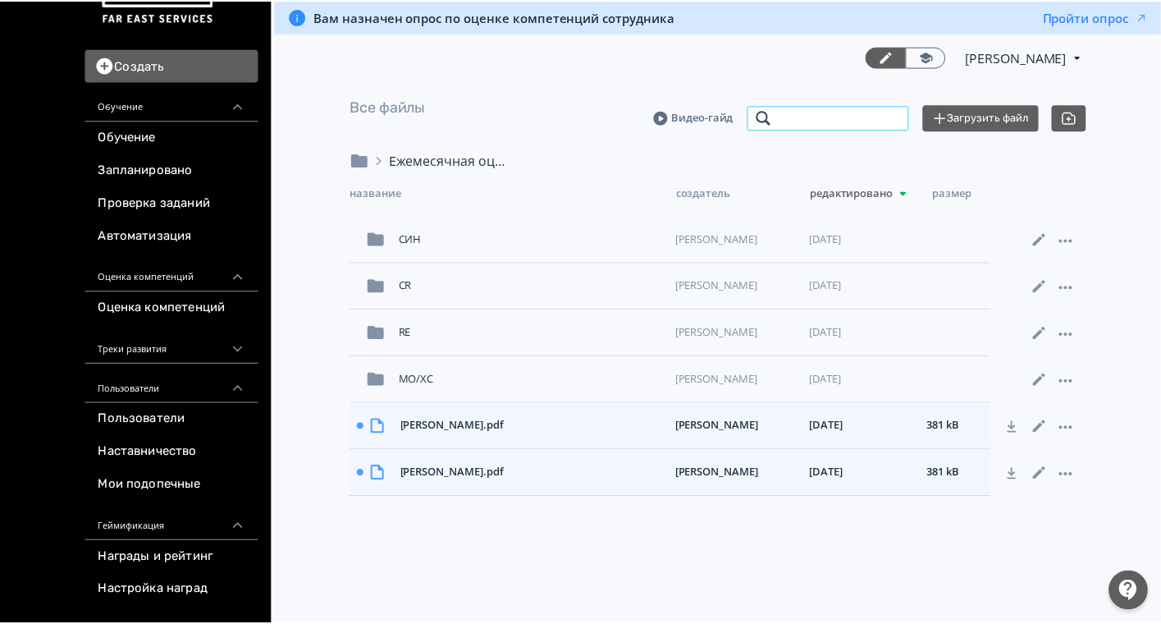
scroll to position [91, 0]
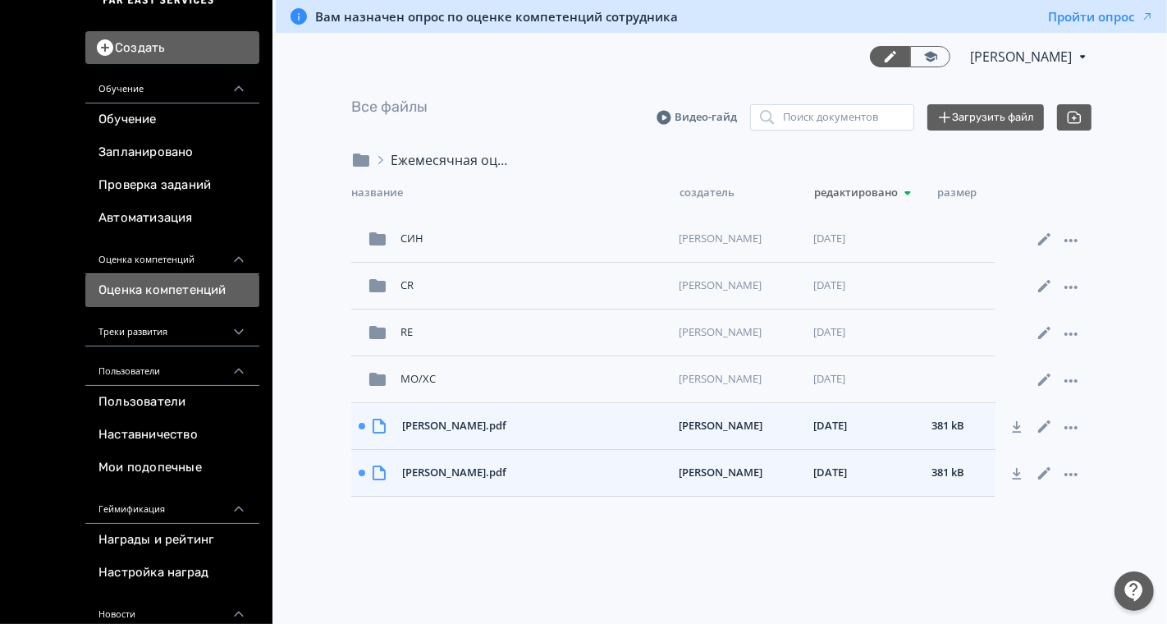
click at [165, 291] on link "Оценка компетенций" at bounding box center [172, 290] width 174 height 33
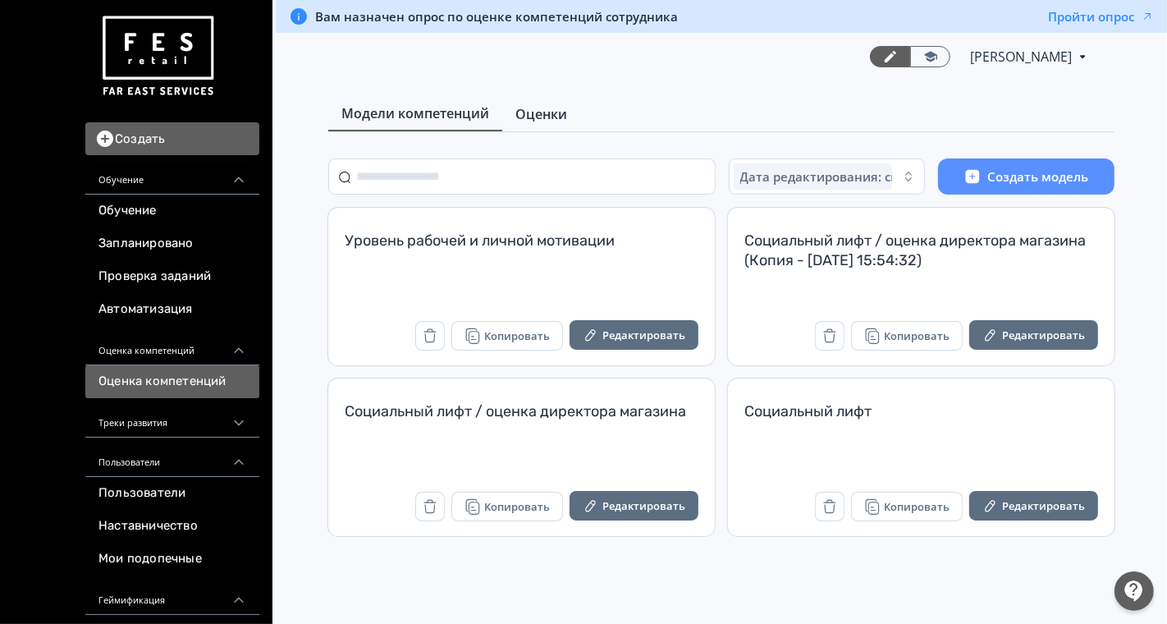
click at [551, 107] on span "Оценки" at bounding box center [541, 114] width 52 height 20
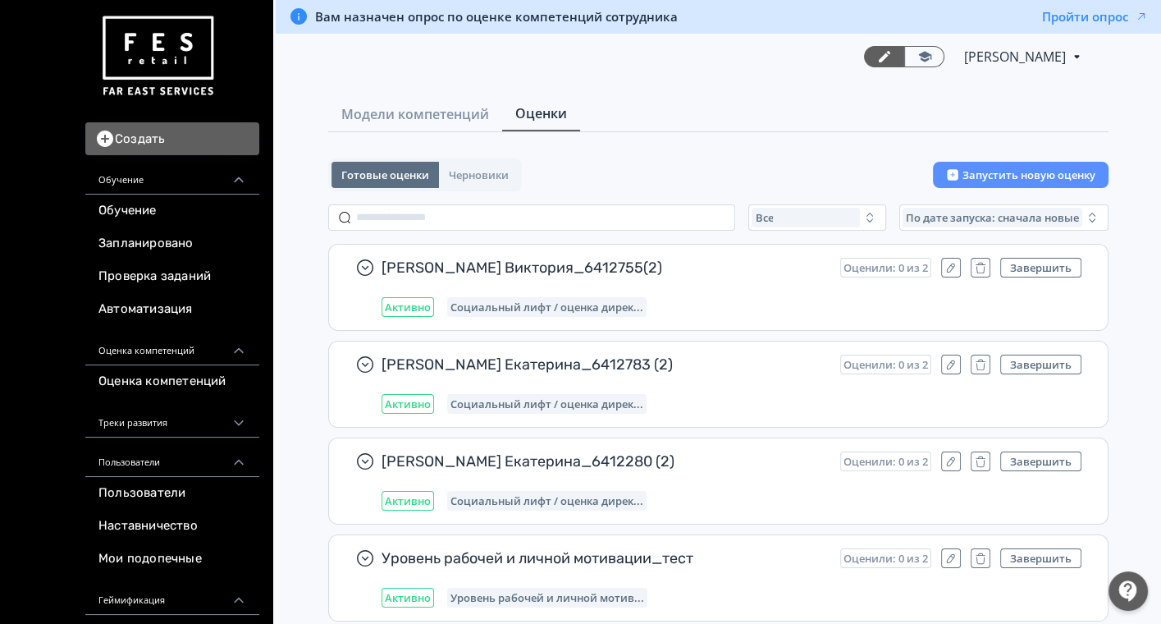
click at [806, 218] on div "Все" at bounding box center [806, 218] width 108 height 20
click at [774, 283] on span "Активные" at bounding box center [800, 285] width 60 height 16
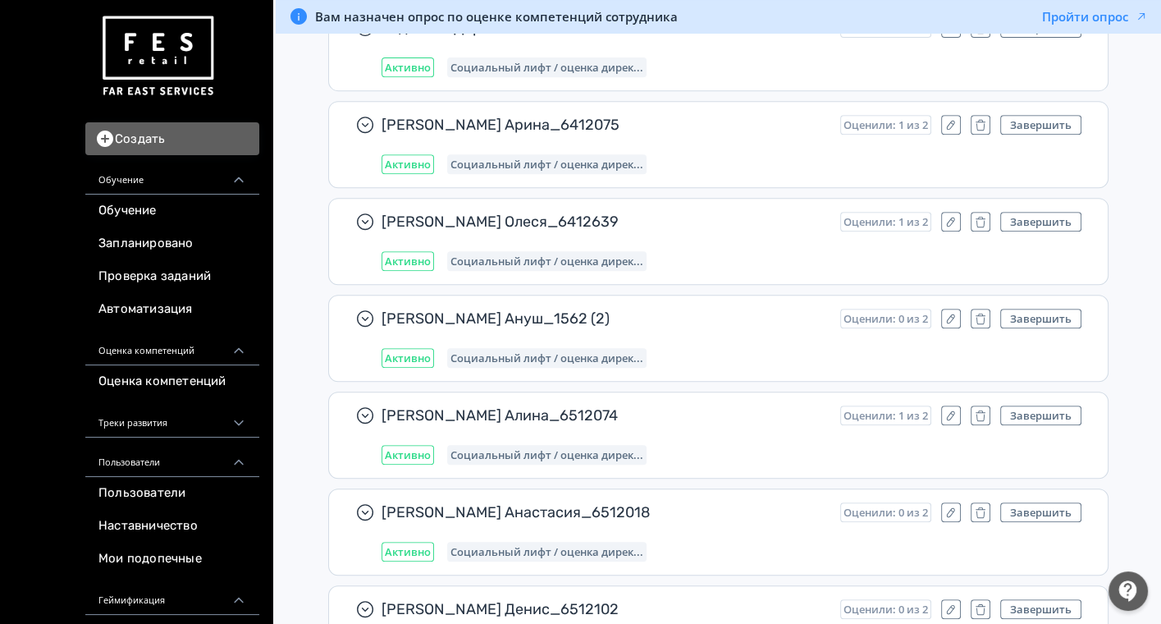
scroll to position [6315, 0]
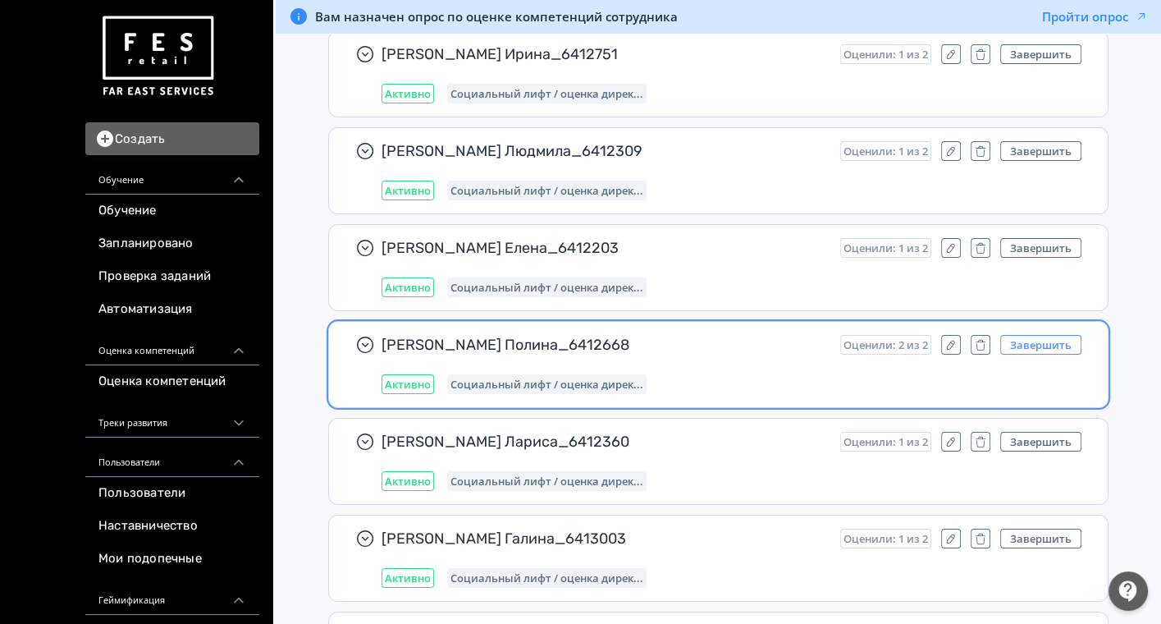
click at [1017, 335] on button "Завершить" at bounding box center [1041, 345] width 81 height 20
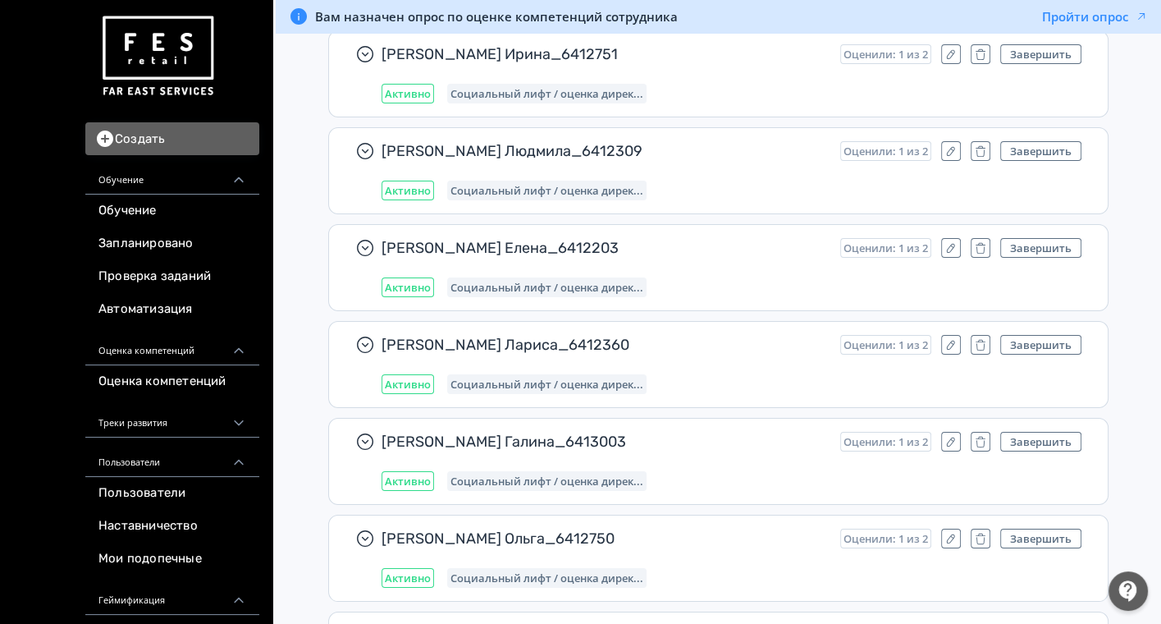
scroll to position [14315, 0]
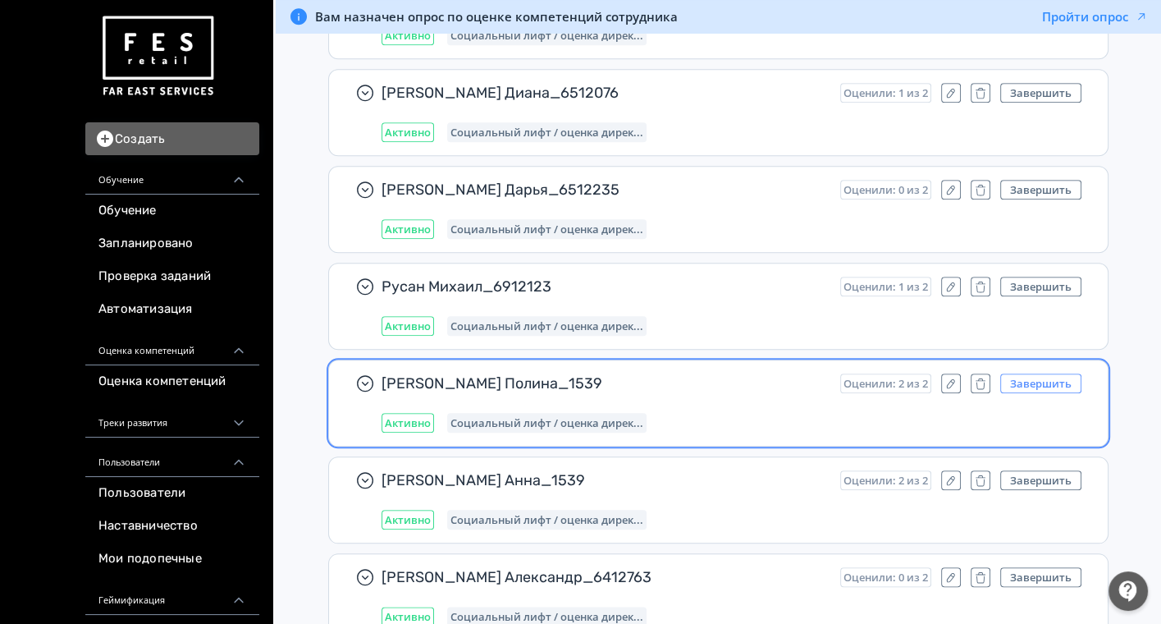
click at [1060, 373] on button "Завершить" at bounding box center [1041, 383] width 81 height 20
click at [1025, 373] on button "Завершить" at bounding box center [1041, 383] width 81 height 20
click at [692, 413] on div "Активно Социальный лифт / оценка дирек..." at bounding box center [732, 423] width 700 height 20
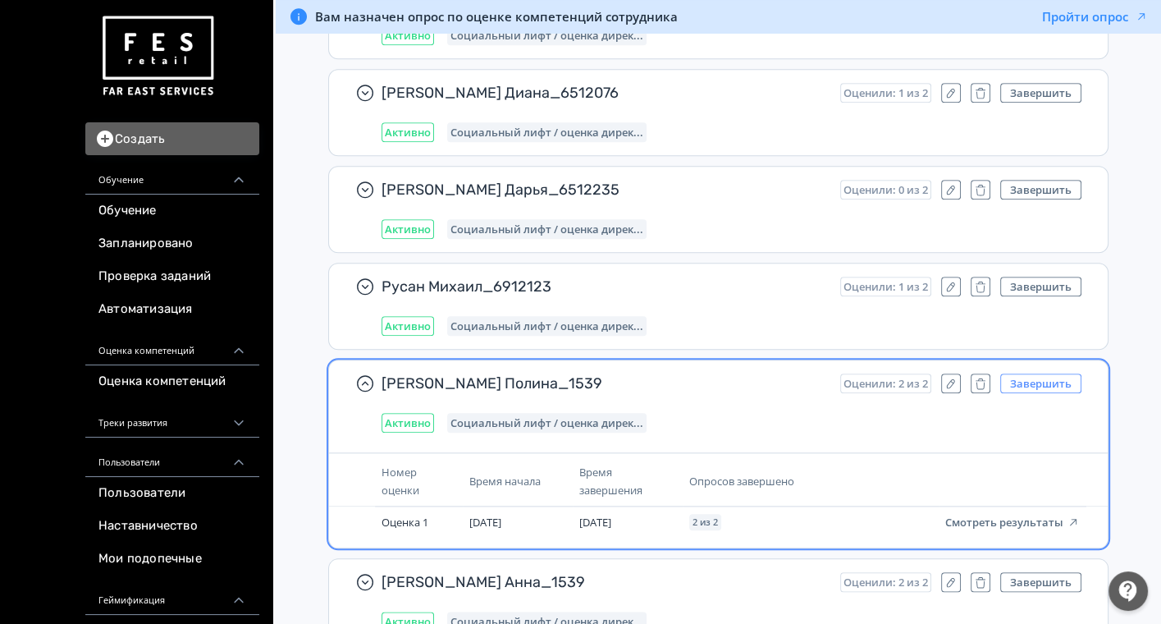
click at [1059, 373] on button "Завершить" at bounding box center [1041, 383] width 81 height 20
click at [1036, 373] on button "Завершить" at bounding box center [1041, 383] width 81 height 20
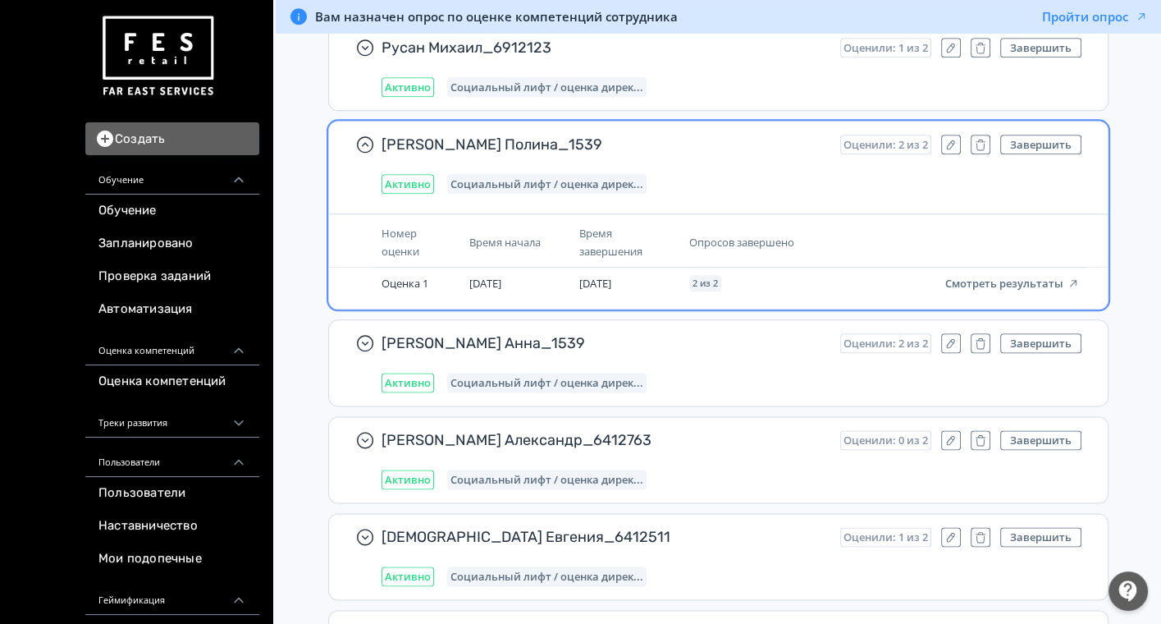
scroll to position [14406, 0]
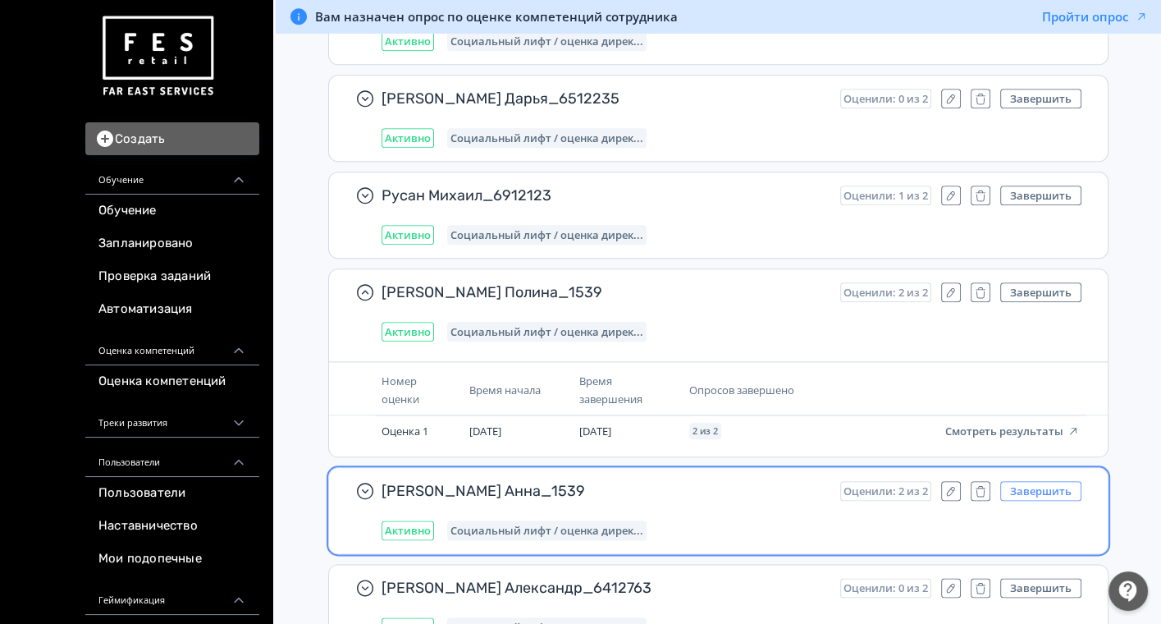
click at [1024, 481] on button "Завершить" at bounding box center [1041, 491] width 81 height 20
